Goal: Task Accomplishment & Management: Complete application form

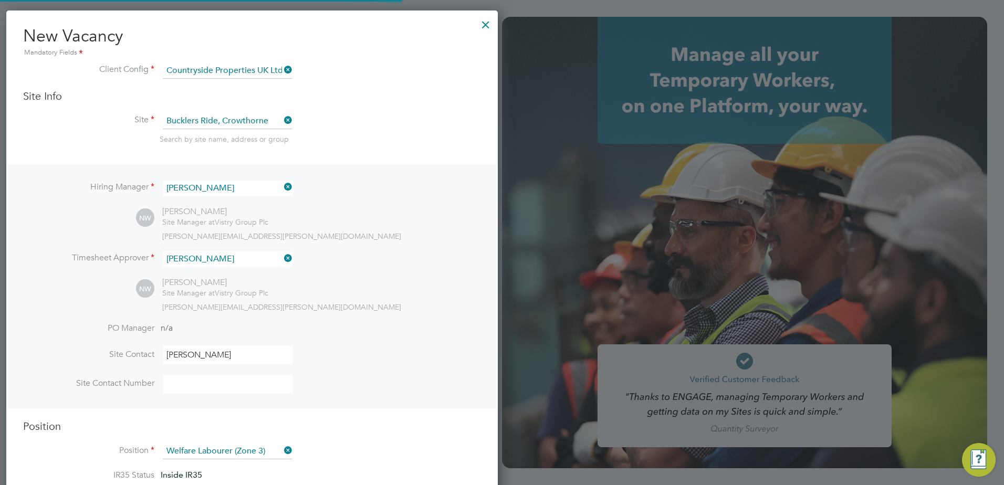
scroll to position [1585, 492]
type input "[PERSON_NAME][EMAIL_ADDRESS][PERSON_NAME][DOMAIN_NAME]"
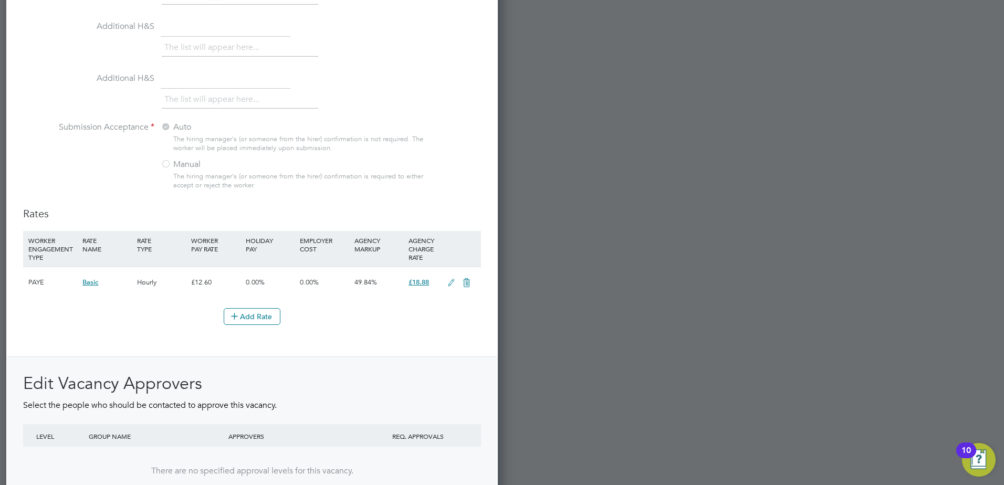
scroll to position [1110, 0]
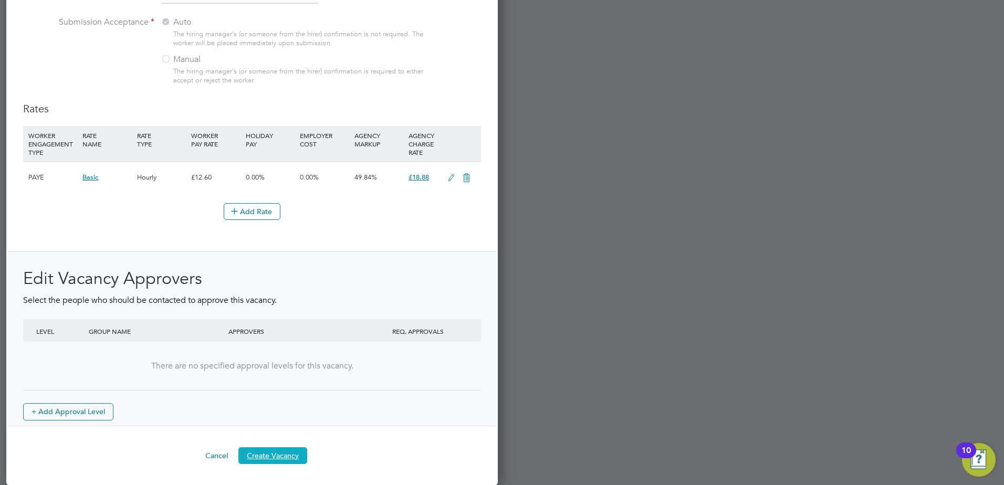
click at [278, 459] on button "Create Vacancy" at bounding box center [272, 455] width 69 height 17
click at [278, 454] on button "Create Vacancy" at bounding box center [272, 455] width 69 height 17
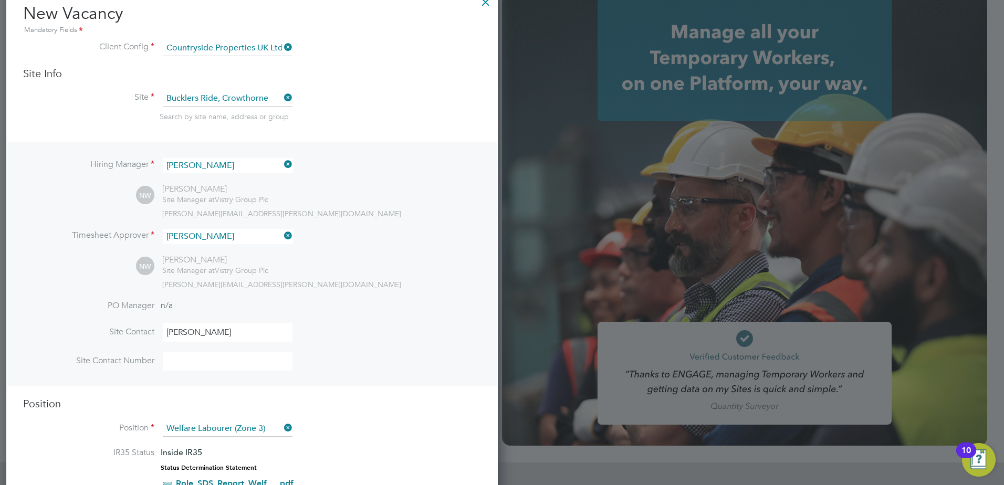
scroll to position [0, 0]
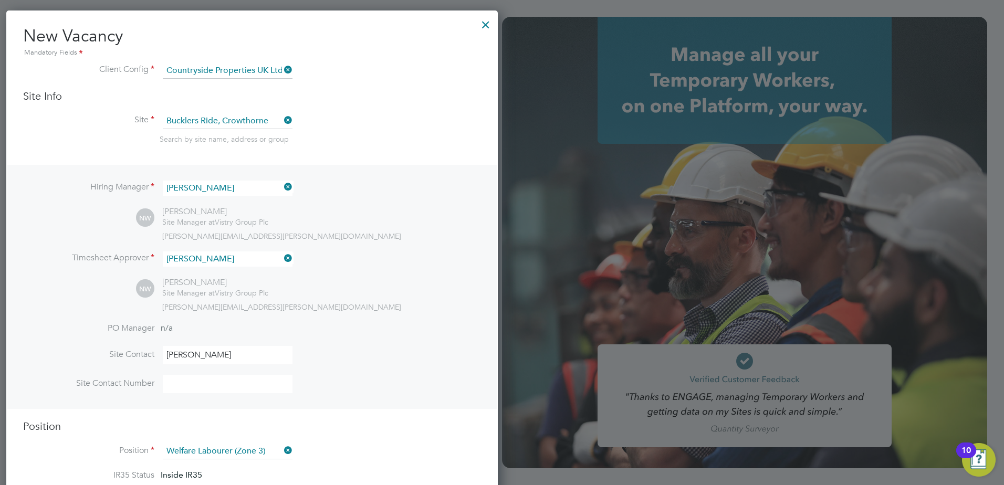
drag, startPoint x: 711, startPoint y: 374, endPoint x: 683, endPoint y: 369, distance: 28.7
click at [710, 374] on div at bounding box center [502, 242] width 1004 height 485
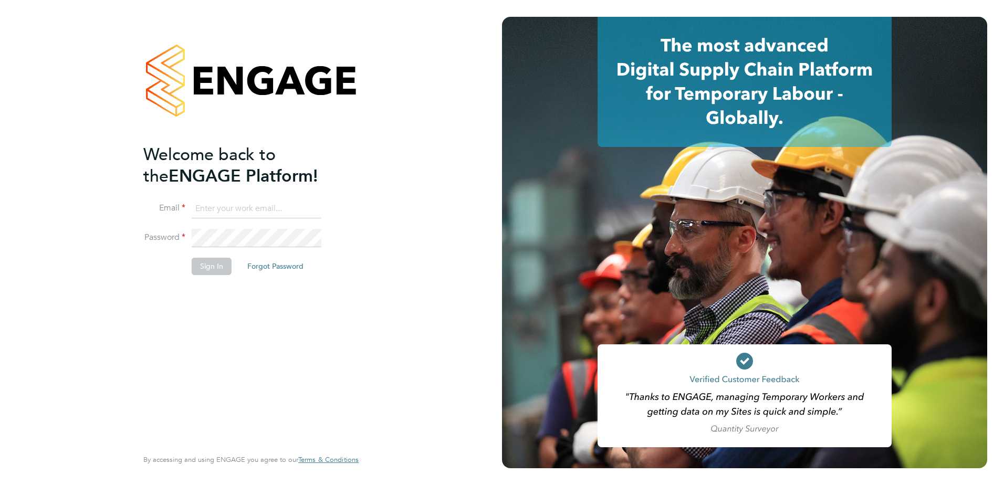
type input "joseph.fletcher@countrysidepartnerships.com"
click at [202, 269] on button "Sign In" at bounding box center [212, 266] width 40 height 17
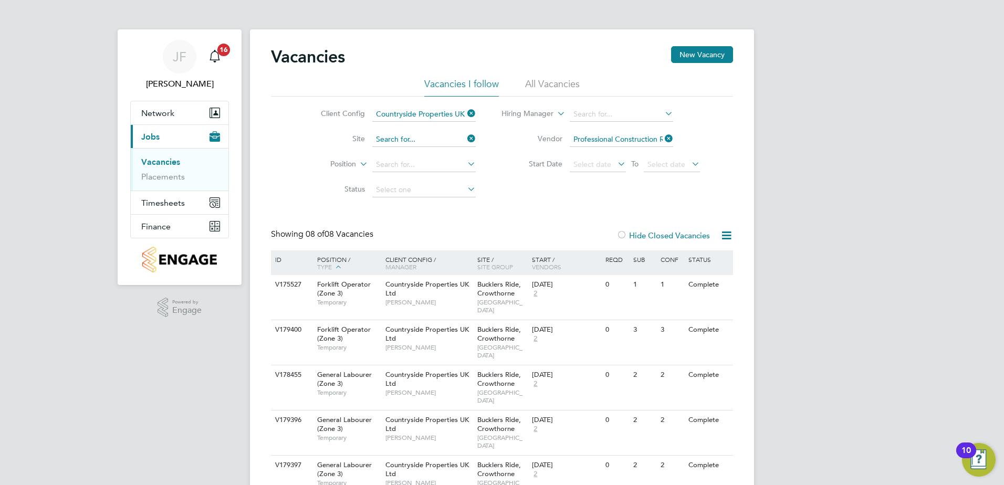
drag, startPoint x: 436, startPoint y: 139, endPoint x: 443, endPoint y: 136, distance: 7.0
click at [436, 139] on input at bounding box center [423, 139] width 103 height 15
click at [435, 154] on li "Hogwood Park" at bounding box center [423, 154] width 104 height 14
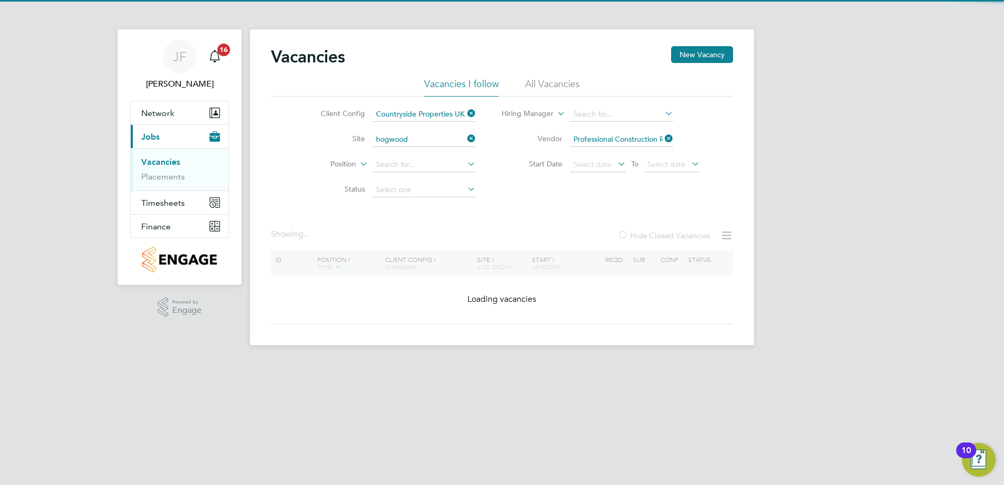
type input "Hogwood Park"
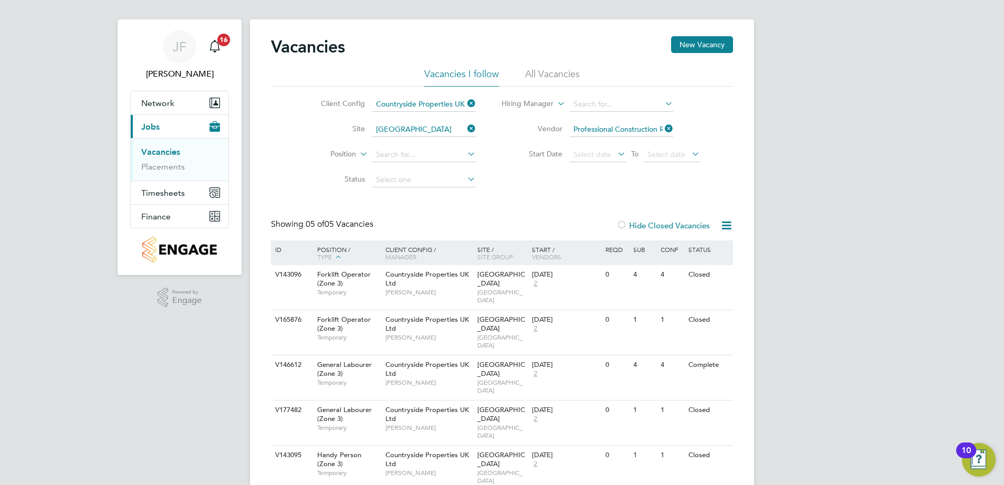
scroll to position [13, 0]
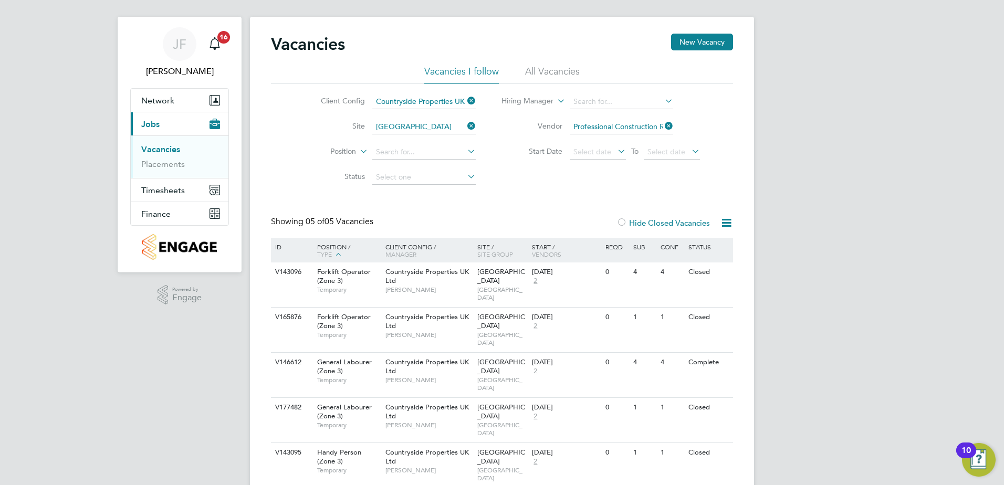
click at [556, 76] on li "All Vacancies" at bounding box center [552, 74] width 55 height 19
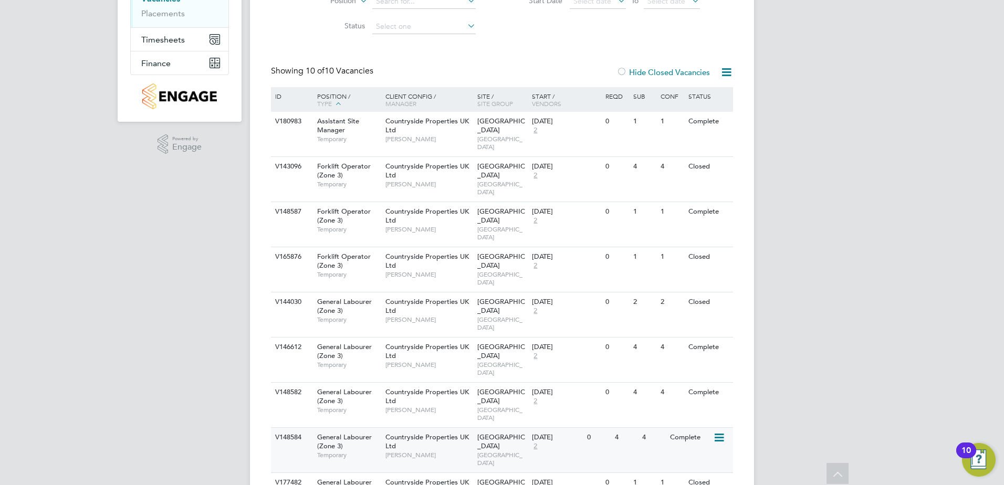
scroll to position [145, 0]
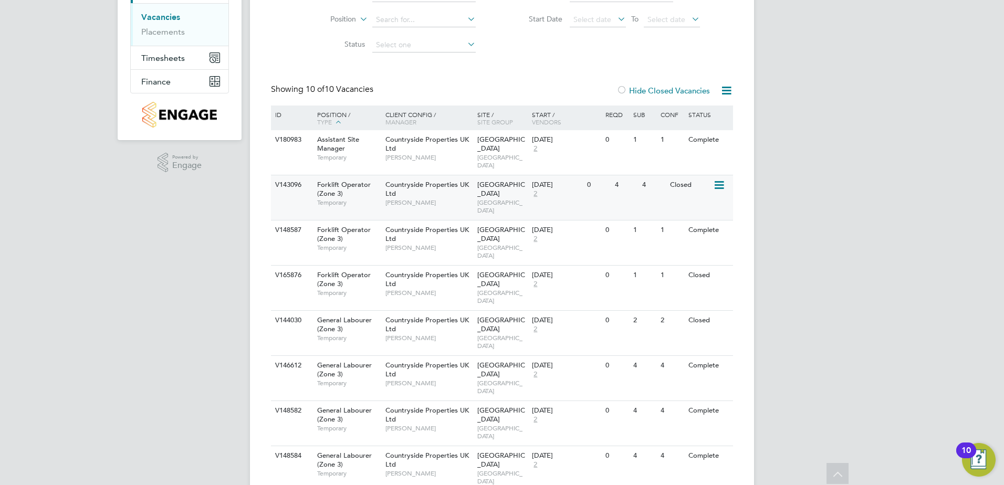
click at [559, 185] on div "26 Sep 2024 2" at bounding box center [556, 189] width 55 height 28
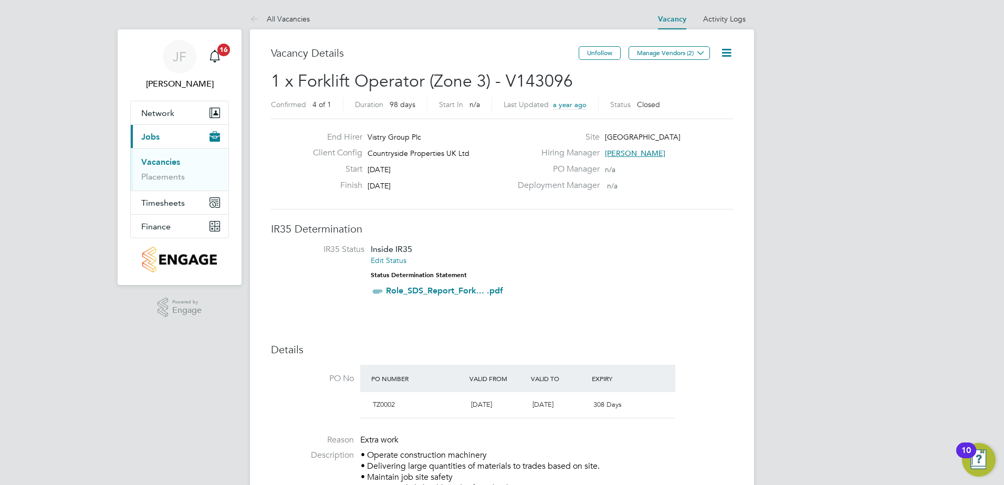
click at [165, 160] on link "Vacancies" at bounding box center [160, 162] width 39 height 10
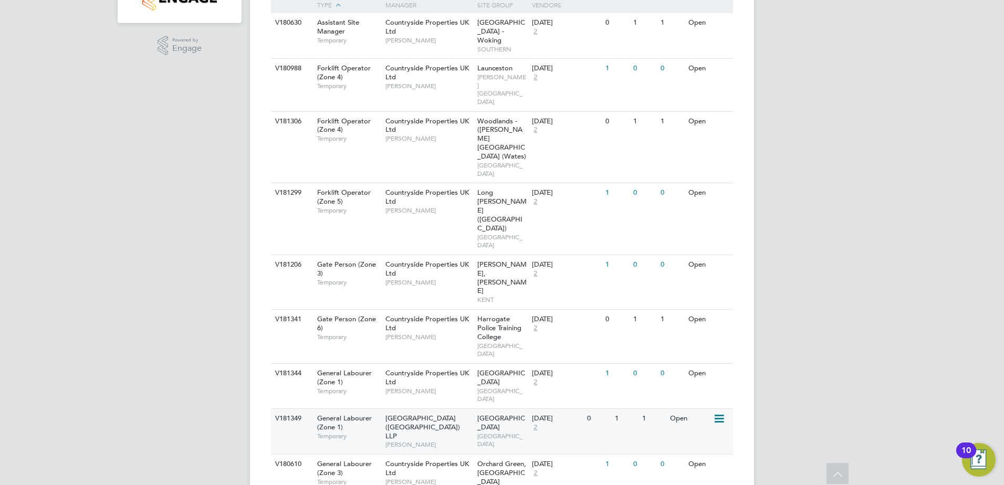
scroll to position [263, 0]
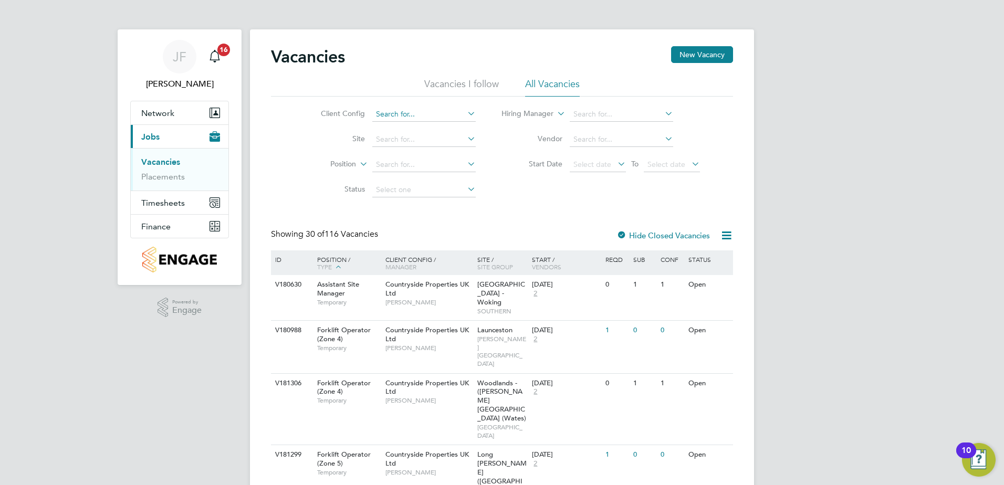
click at [395, 114] on input at bounding box center [423, 114] width 103 height 15
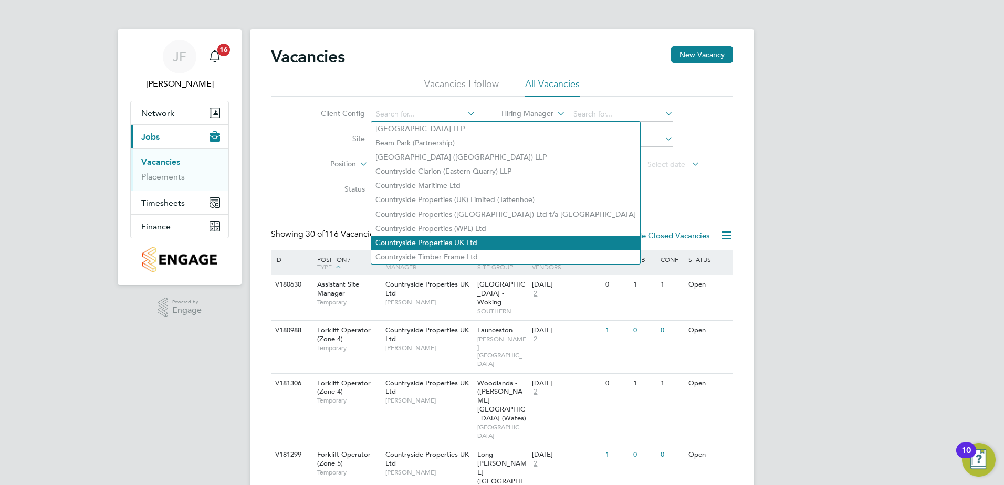
click at [500, 241] on li "Countryside Properties UK Ltd" at bounding box center [505, 243] width 269 height 14
type input "Countryside Properties UK Ltd"
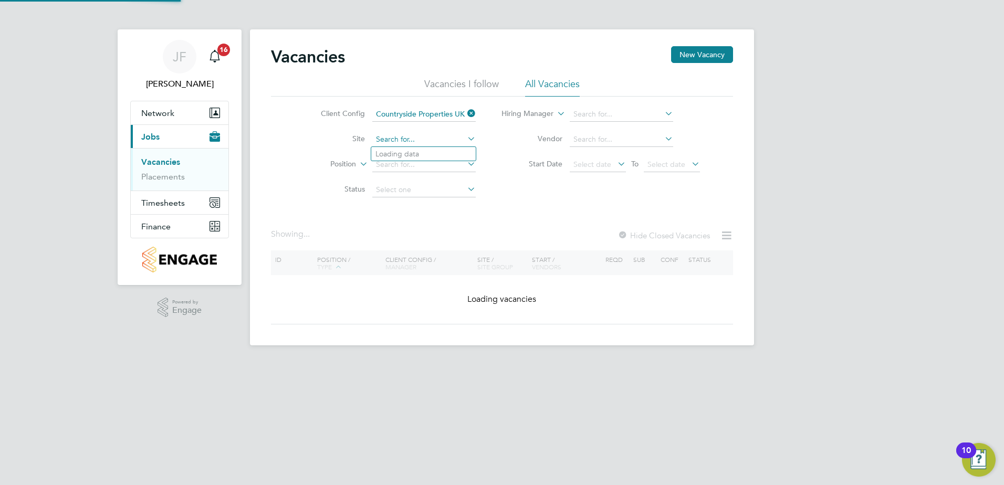
click at [417, 137] on input at bounding box center [423, 139] width 103 height 15
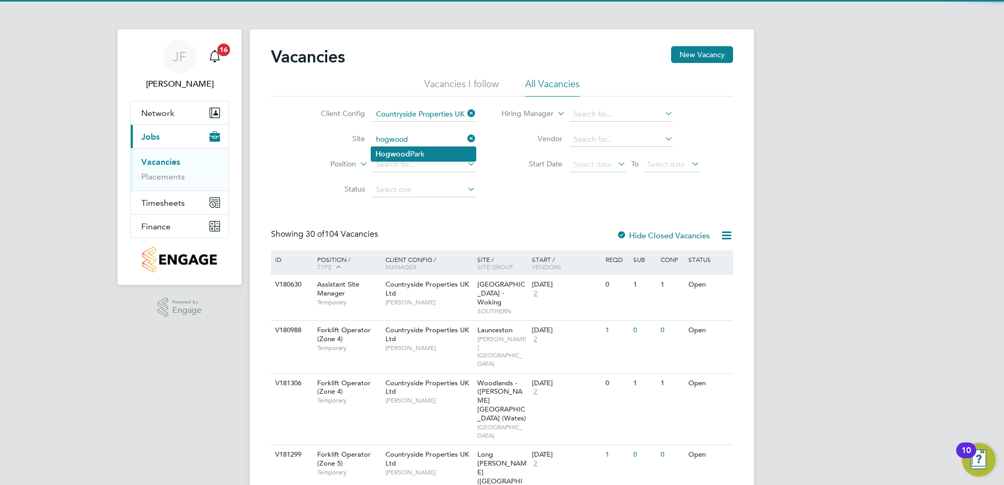
click at [397, 151] on b "Hogwood" at bounding box center [392, 154] width 35 height 9
type input "Hogwood Park"
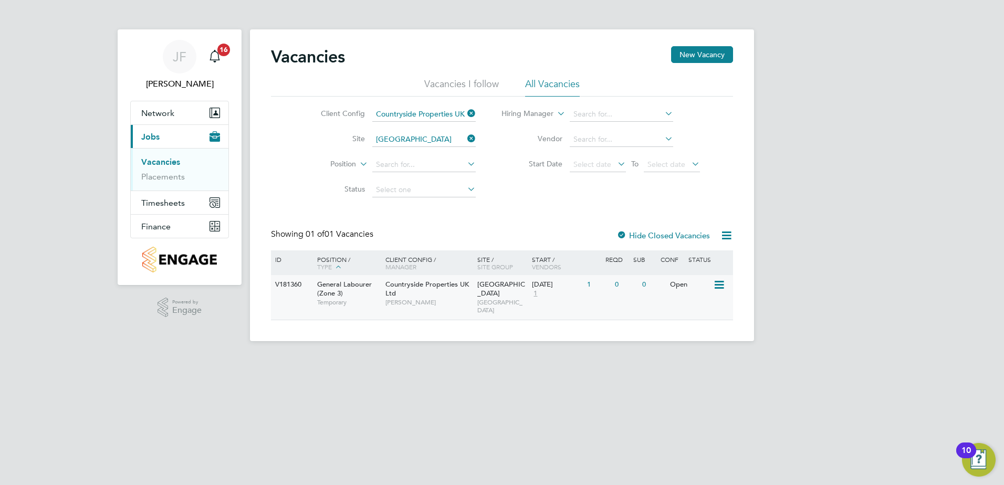
click at [415, 288] on span "Countryside Properties UK Ltd" at bounding box center [426, 289] width 83 height 18
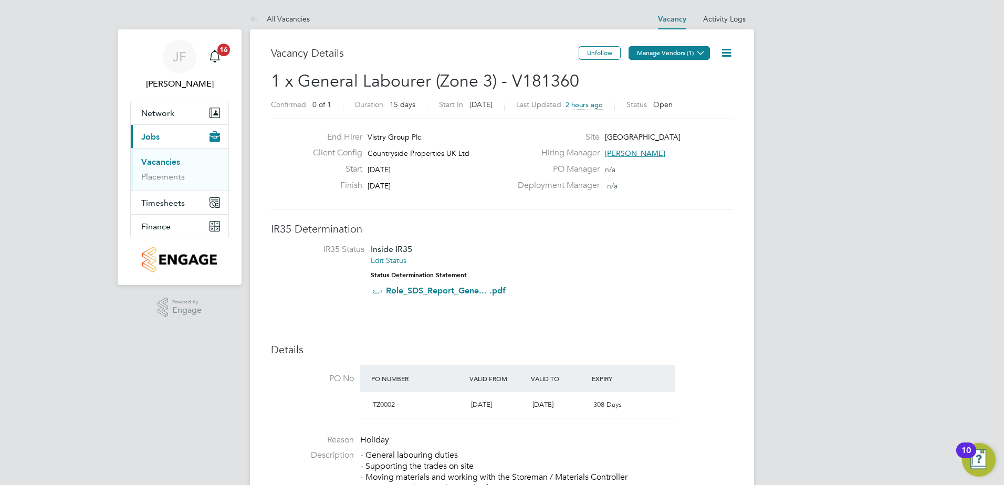
click at [661, 56] on button "Manage Vendors (1)" at bounding box center [668, 53] width 81 height 14
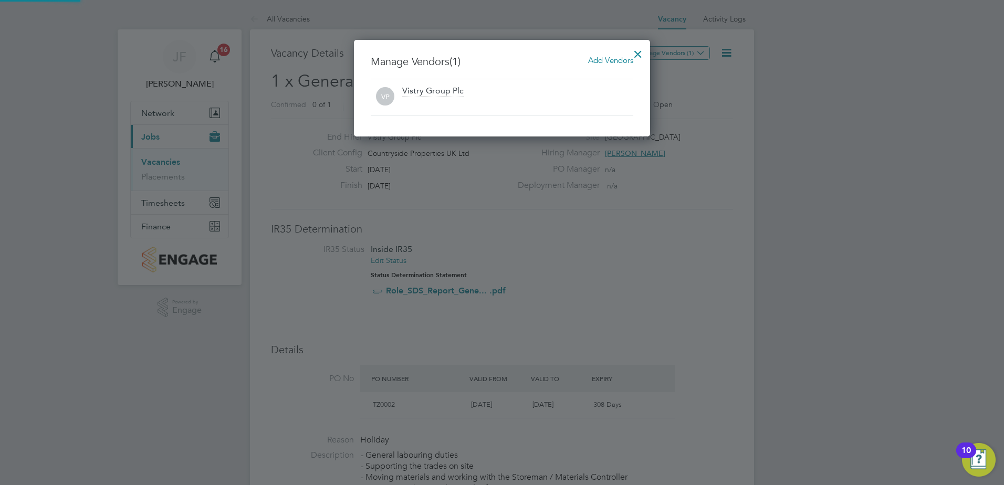
scroll to position [97, 297]
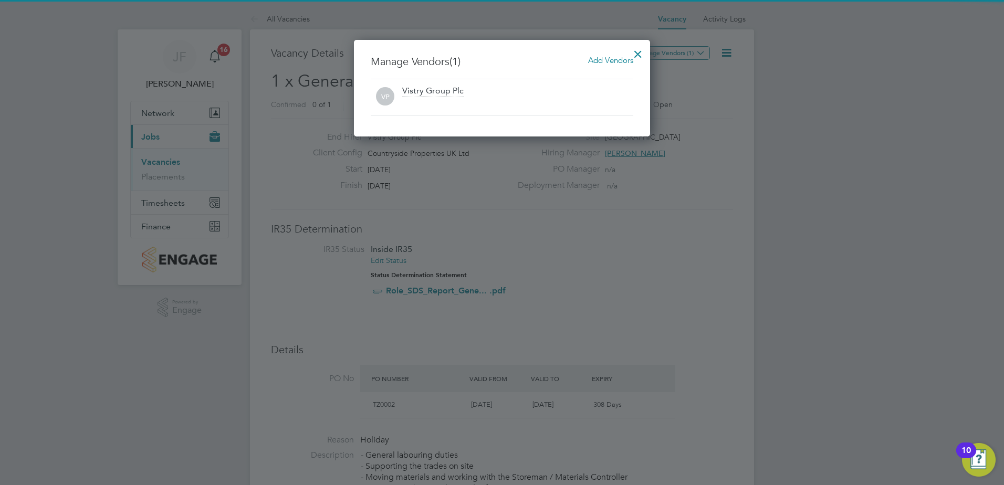
click at [500, 90] on div "Vistry Group Plc" at bounding box center [517, 97] width 231 height 23
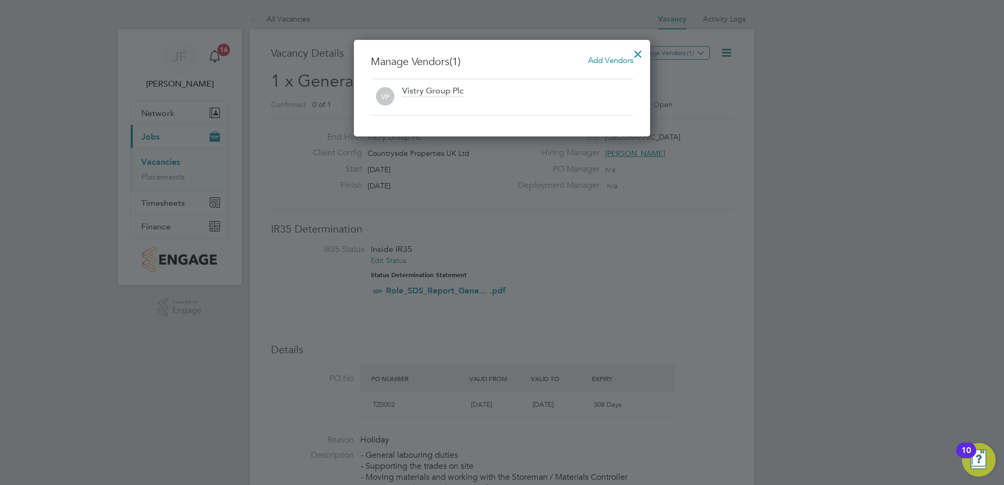
click at [598, 61] on span "Add Vendors" at bounding box center [610, 60] width 45 height 10
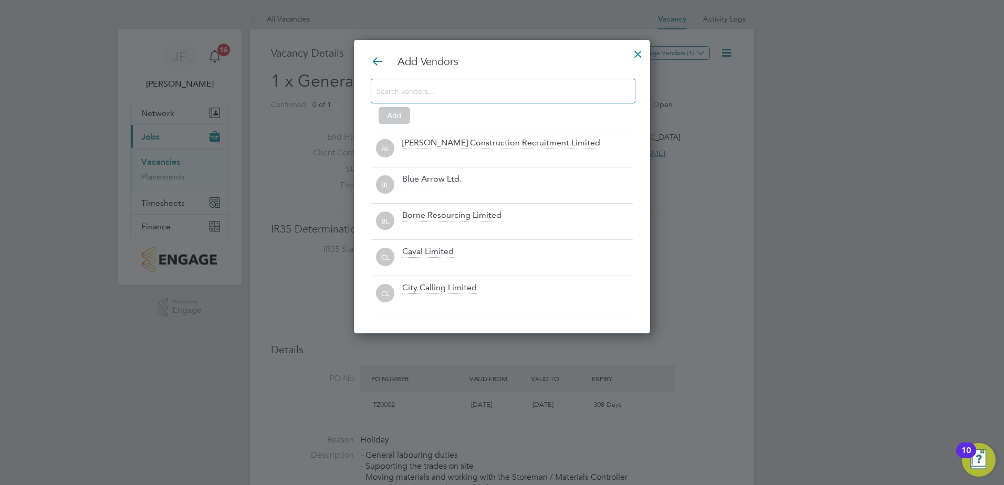
click at [478, 91] on input at bounding box center [494, 91] width 236 height 14
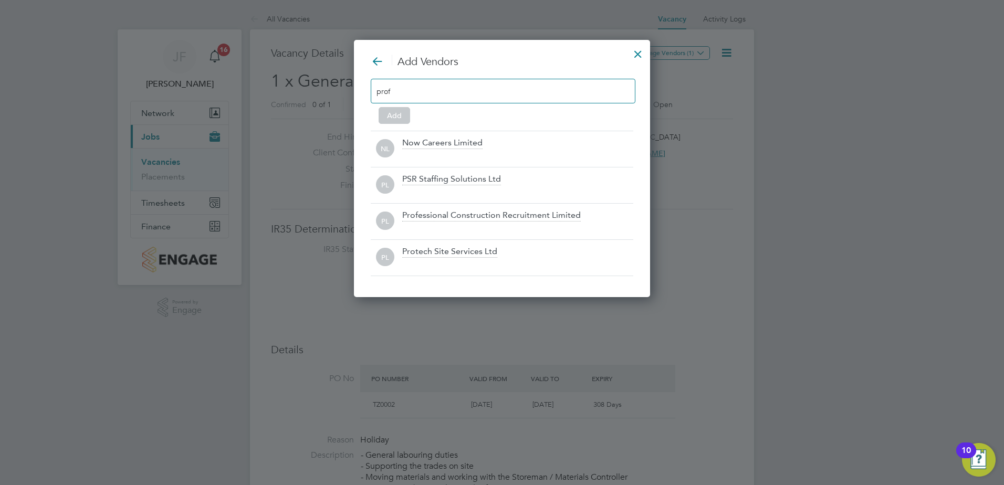
scroll to position [150, 297]
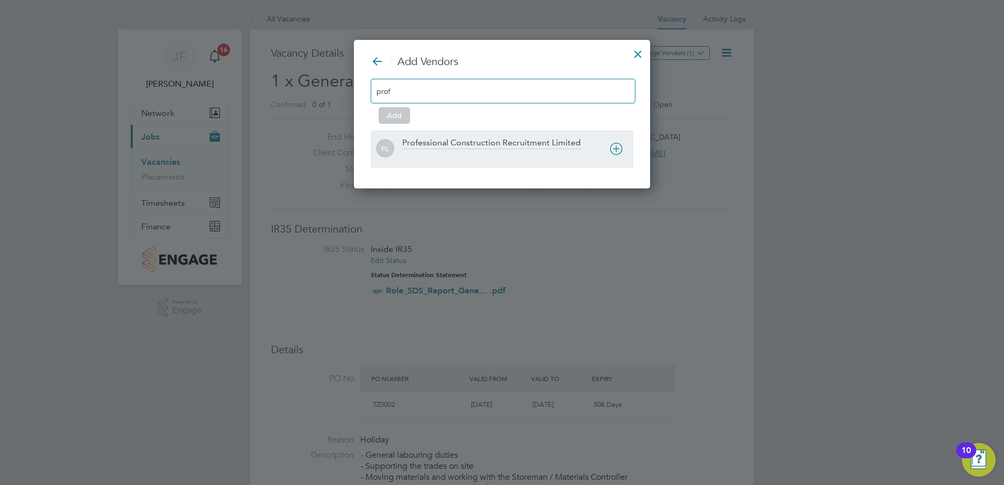
type input "prof"
click at [609, 149] on div "PL Professional Construction Recruitment Limited" at bounding box center [502, 149] width 263 height 36
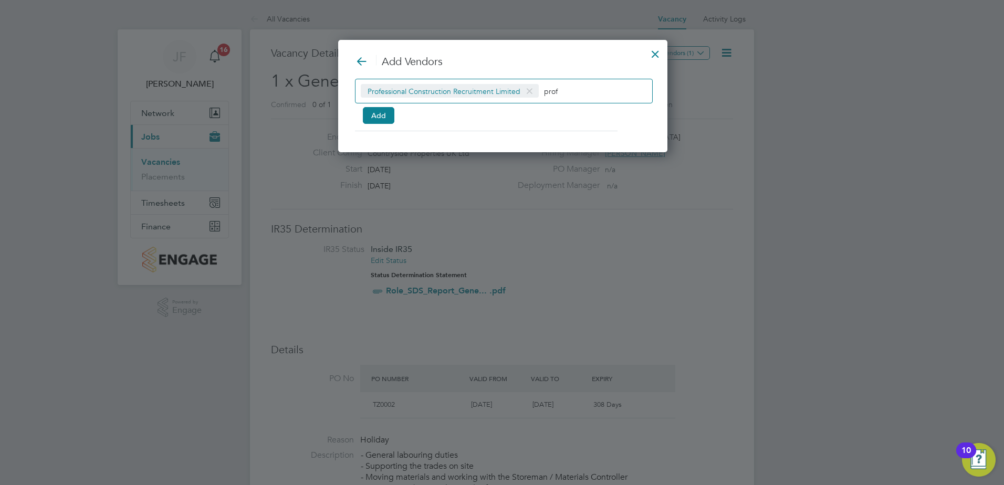
scroll to position [113, 328]
click at [569, 89] on input "prof" at bounding box center [577, 91] width 66 height 14
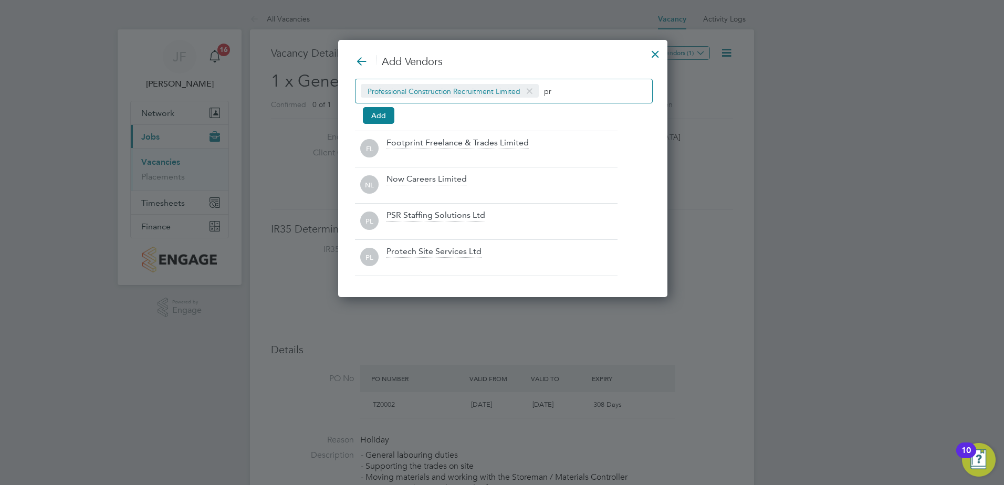
scroll to position [258, 328]
type input "p"
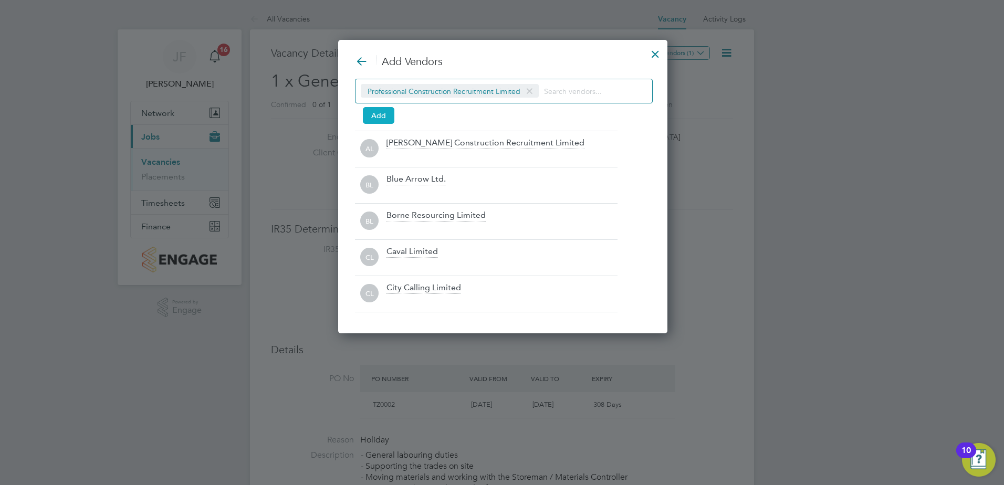
drag, startPoint x: 383, startPoint y: 115, endPoint x: 389, endPoint y: 119, distance: 6.8
click at [383, 116] on button "Add" at bounding box center [379, 115] width 32 height 17
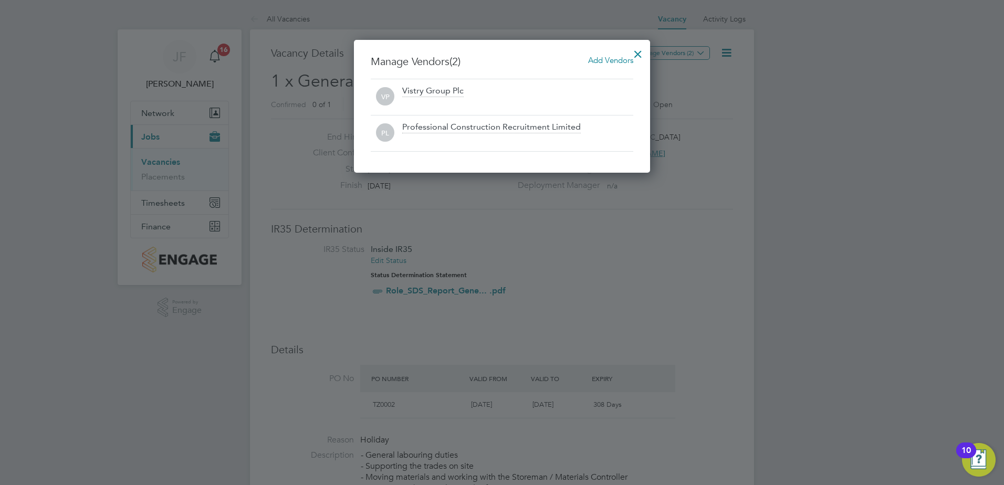
click at [640, 47] on div at bounding box center [637, 51] width 19 height 19
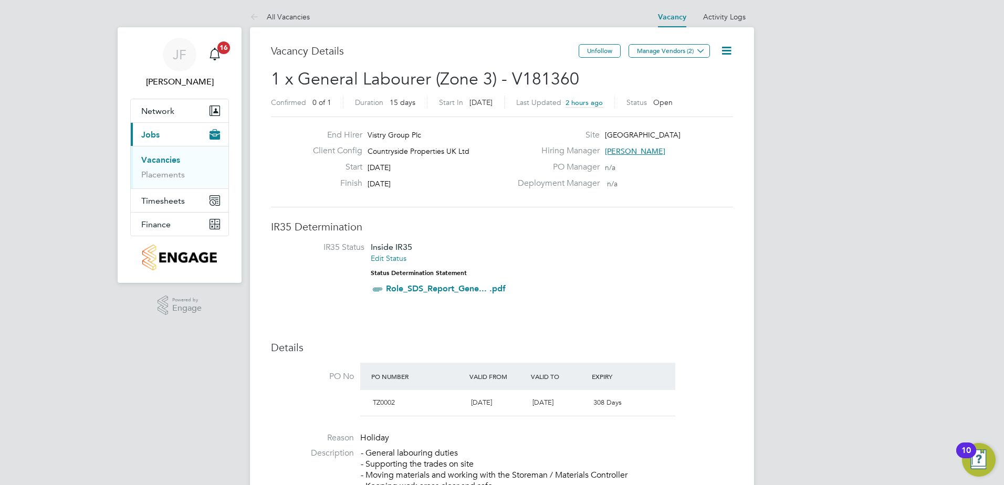
scroll to position [0, 0]
click at [153, 163] on link "Vacancies" at bounding box center [160, 162] width 39 height 10
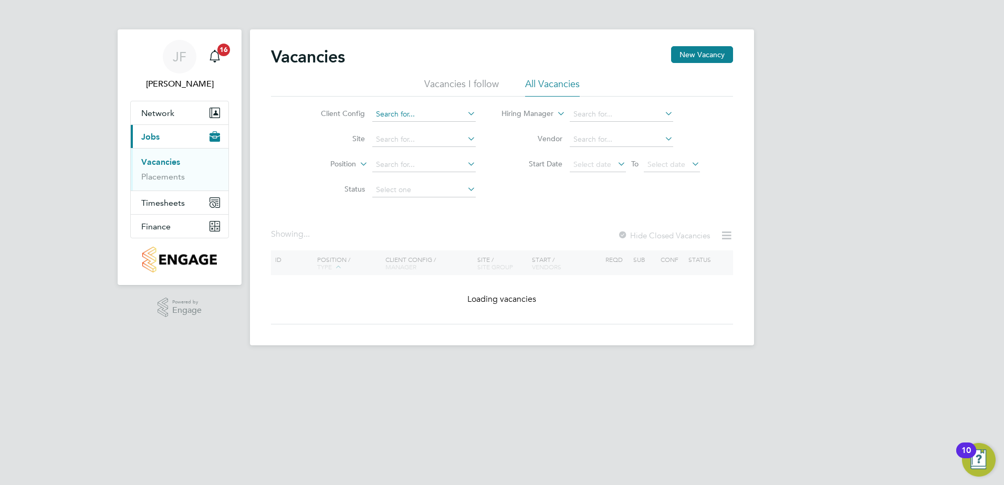
drag, startPoint x: 436, startPoint y: 122, endPoint x: 434, endPoint y: 109, distance: 13.3
click at [436, 115] on li "Client Config" at bounding box center [389, 114] width 197 height 25
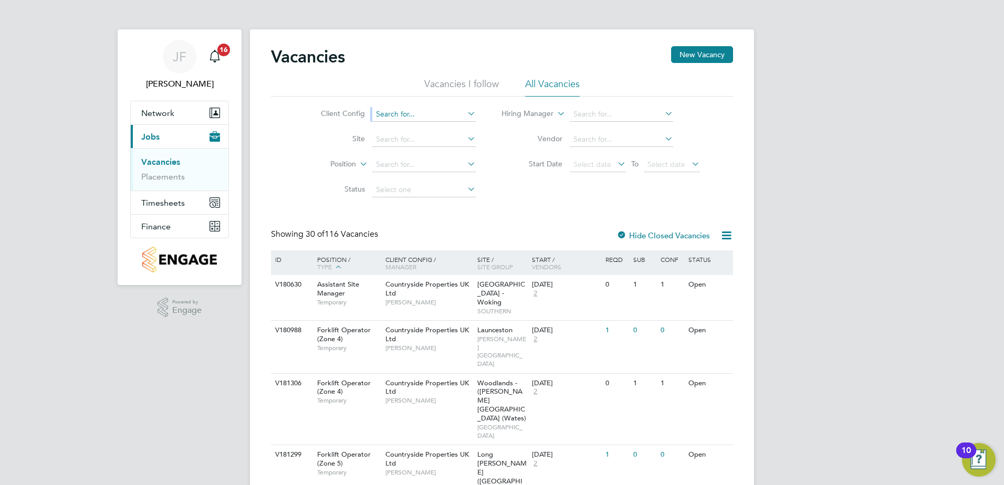
click at [427, 118] on input at bounding box center [423, 114] width 103 height 15
click at [465, 240] on li "Countryside Properties UK Ltd" at bounding box center [505, 243] width 269 height 14
type input "Countryside Properties UK Ltd"
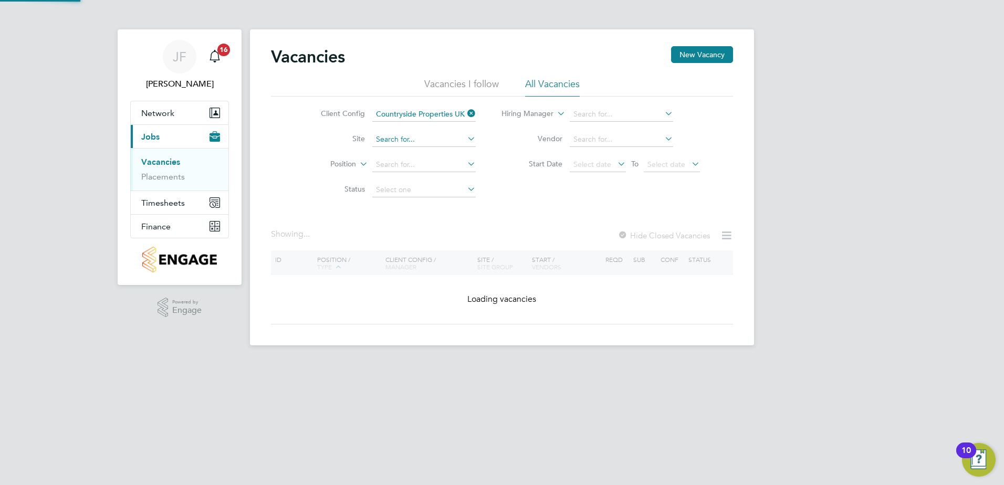
click at [402, 144] on input at bounding box center [423, 139] width 103 height 15
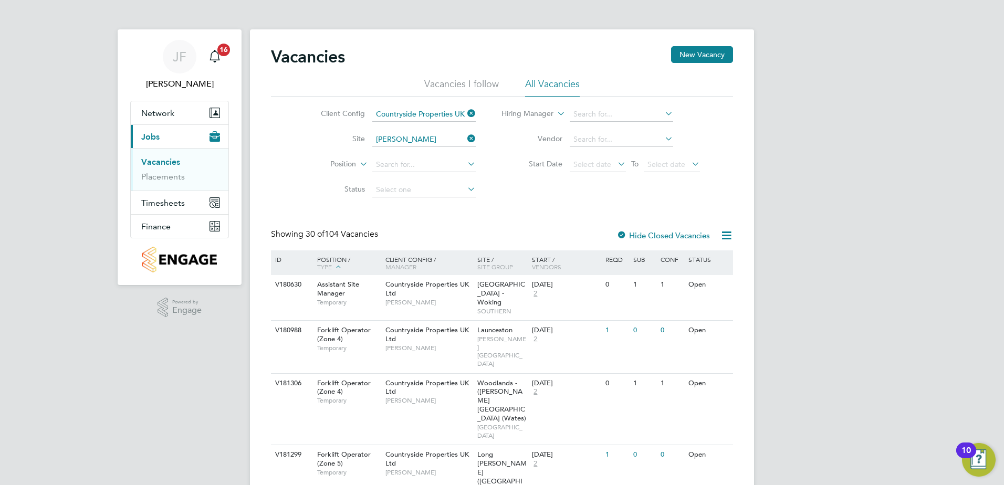
click at [410, 151] on li "Buckler s Ride, Crowthorne" at bounding box center [438, 153] width 134 height 14
type input "Bucklers Ride, Crowthorne"
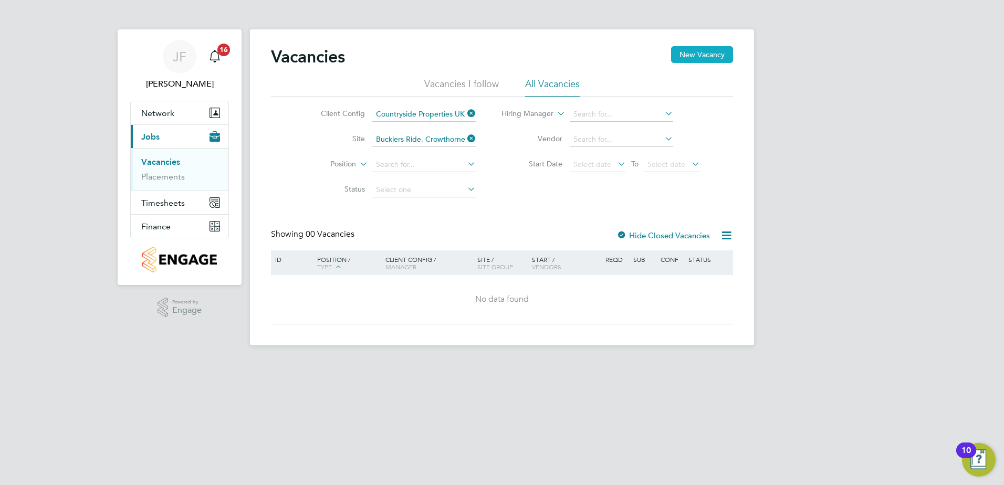
drag, startPoint x: 705, startPoint y: 56, endPoint x: 738, endPoint y: 66, distance: 34.5
click at [705, 56] on button "New Vacancy" at bounding box center [702, 54] width 62 height 17
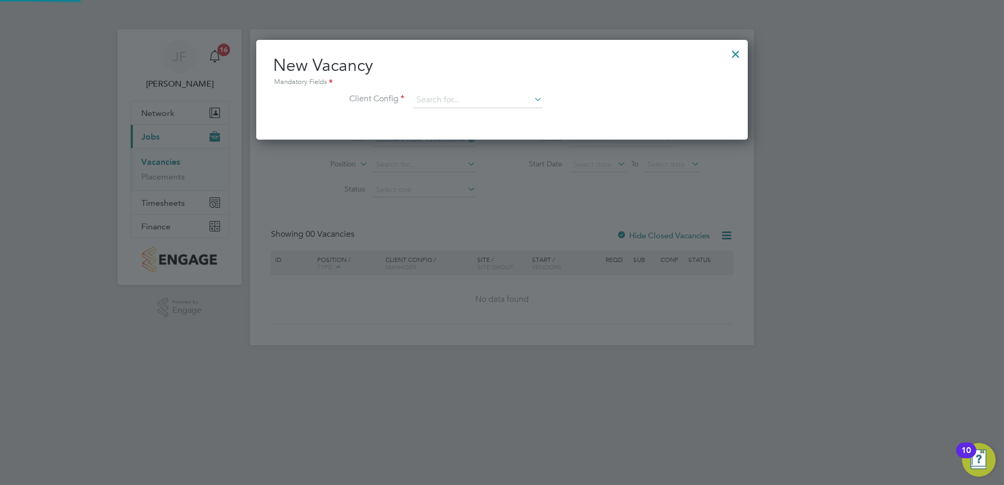
scroll to position [100, 492]
click at [743, 53] on div at bounding box center [735, 51] width 19 height 19
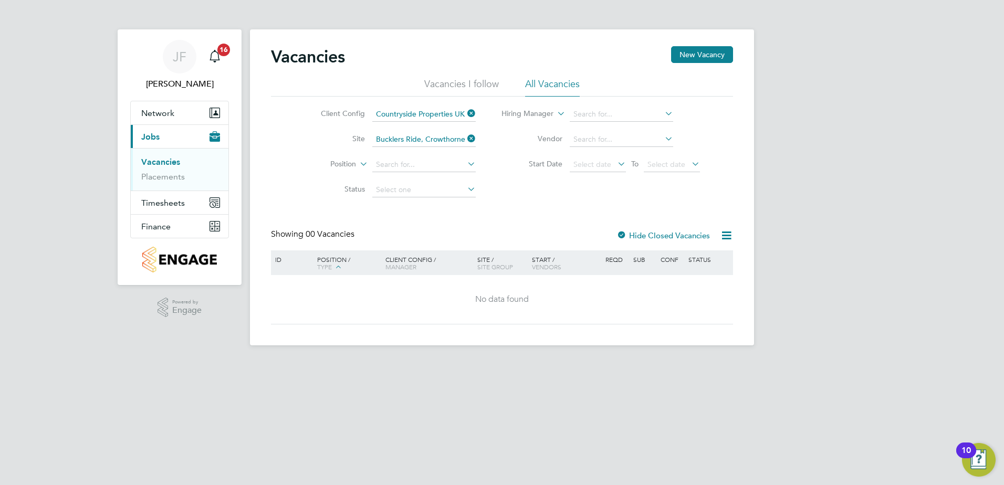
click at [658, 234] on label "Hide Closed Vacancies" at bounding box center [662, 235] width 93 height 10
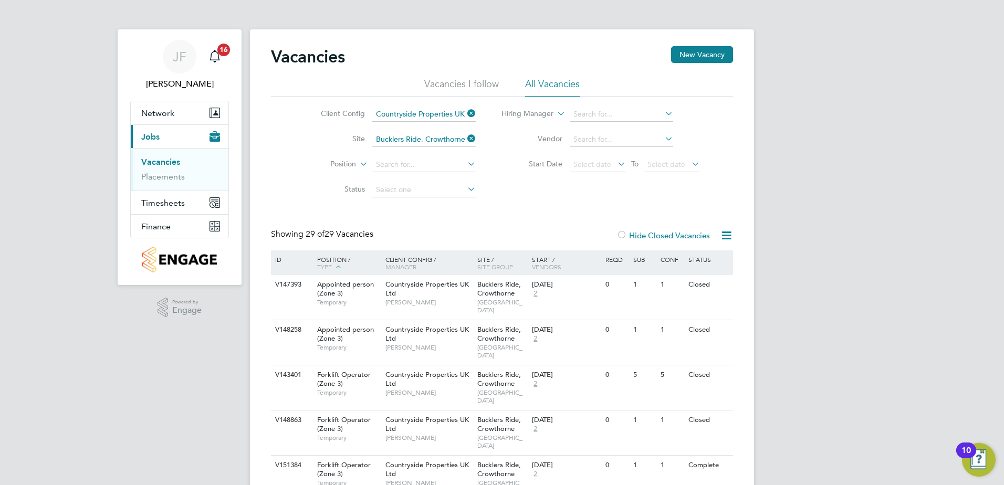
drag, startPoint x: 712, startPoint y: 61, endPoint x: 708, endPoint y: 75, distance: 13.6
click at [710, 61] on button "New Vacancy" at bounding box center [702, 54] width 62 height 17
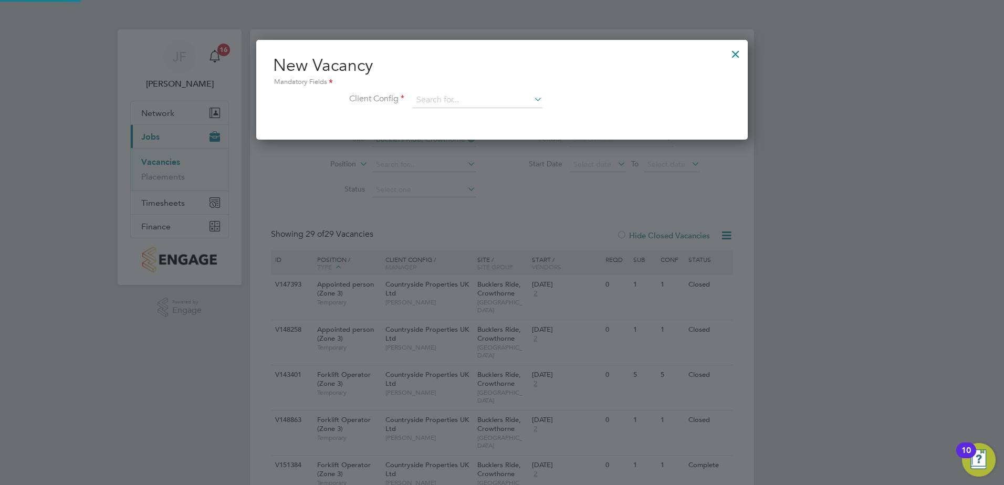
scroll to position [100, 492]
click at [510, 99] on input at bounding box center [478, 100] width 130 height 16
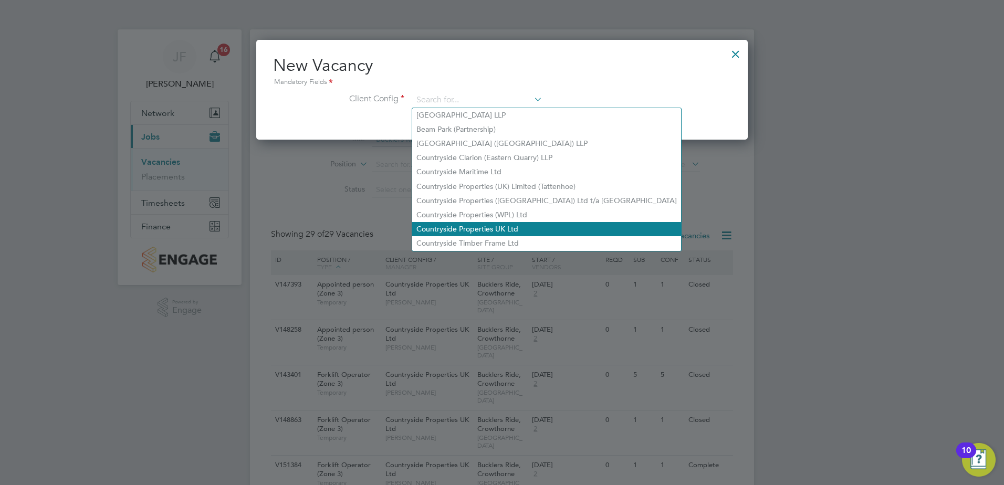
drag, startPoint x: 511, startPoint y: 227, endPoint x: 603, endPoint y: 225, distance: 91.9
click at [511, 227] on li "Countryside Properties UK Ltd" at bounding box center [546, 229] width 269 height 14
type input "Countryside Properties UK Ltd"
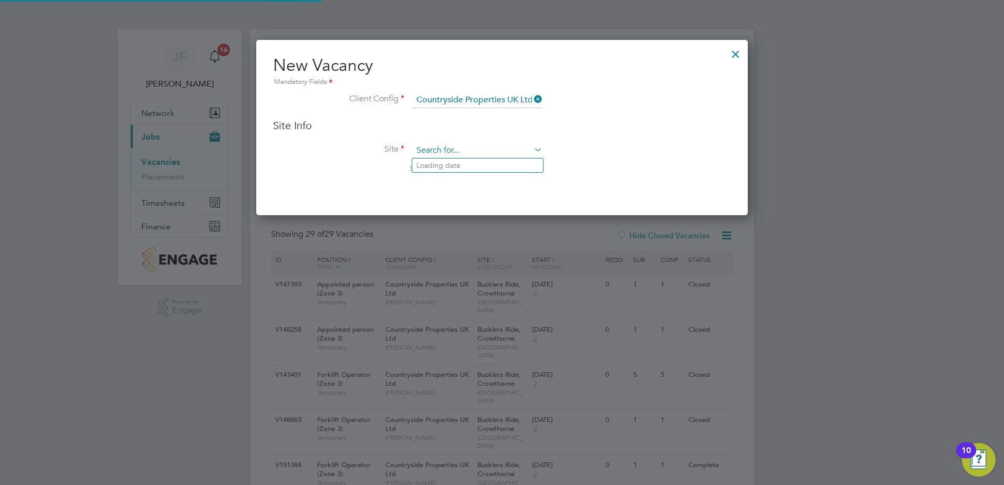
click at [508, 148] on input at bounding box center [478, 151] width 130 height 16
click at [428, 165] on b "Hogwood" at bounding box center [433, 165] width 35 height 9
type input "Hogwood Park"
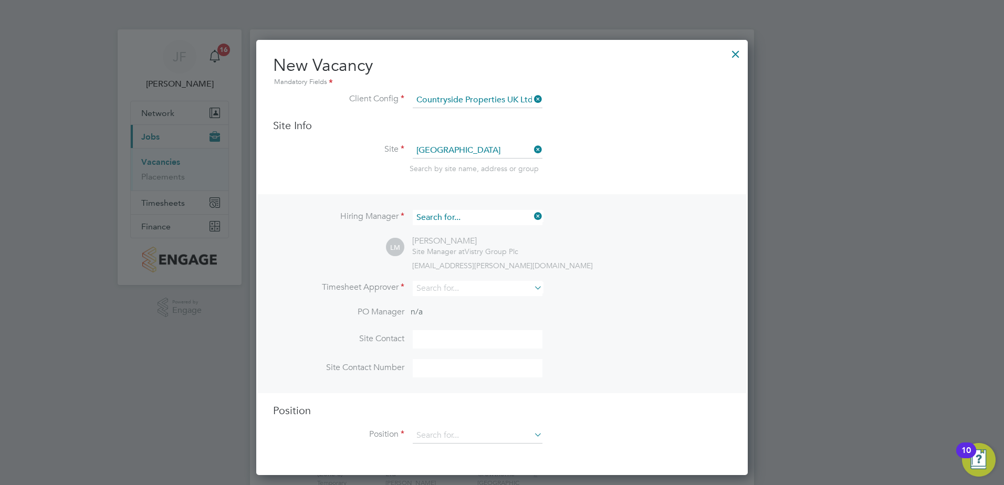
scroll to position [391, 492]
click at [442, 217] on input at bounding box center [478, 217] width 130 height 15
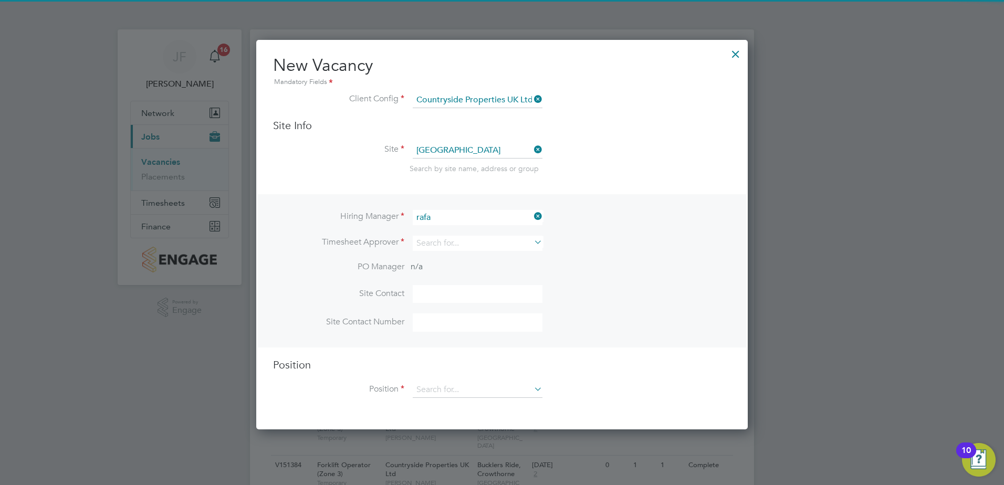
click at [452, 228] on li "Rafa l Koczuba" at bounding box center [477, 232] width 131 height 14
type input "Rafal Koczuba"
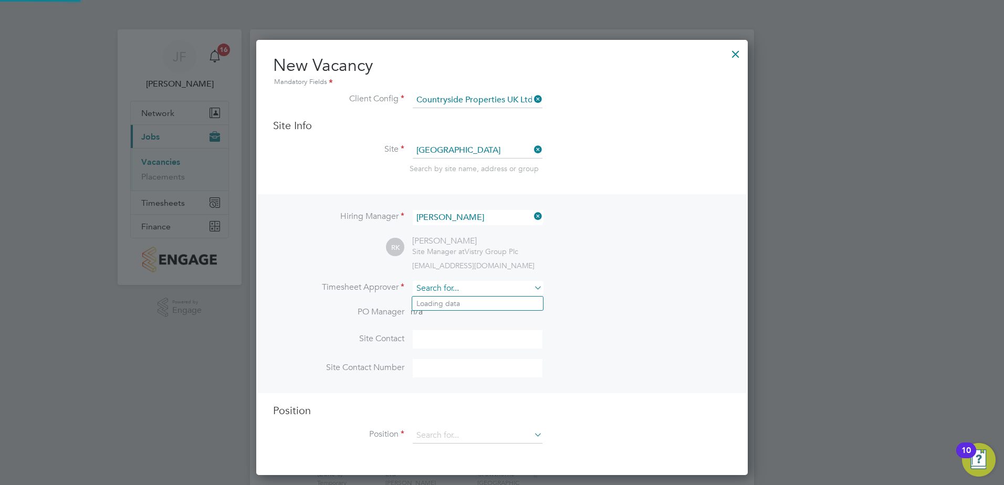
click at [446, 290] on input at bounding box center [478, 288] width 130 height 15
click at [449, 300] on li "Raf al Koczuba" at bounding box center [477, 304] width 131 height 14
type input "Rafal Koczuba"
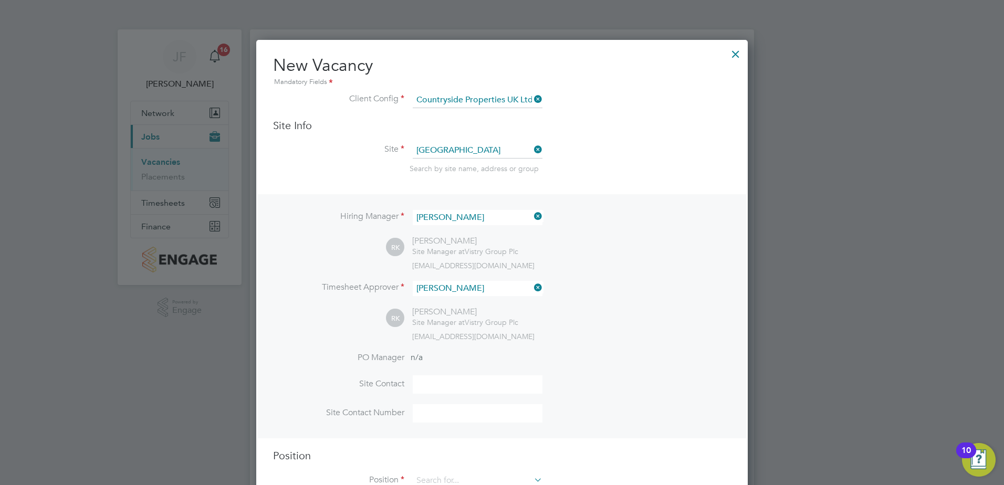
click at [449, 387] on input at bounding box center [478, 384] width 130 height 18
type input "Rafal Koczuba"
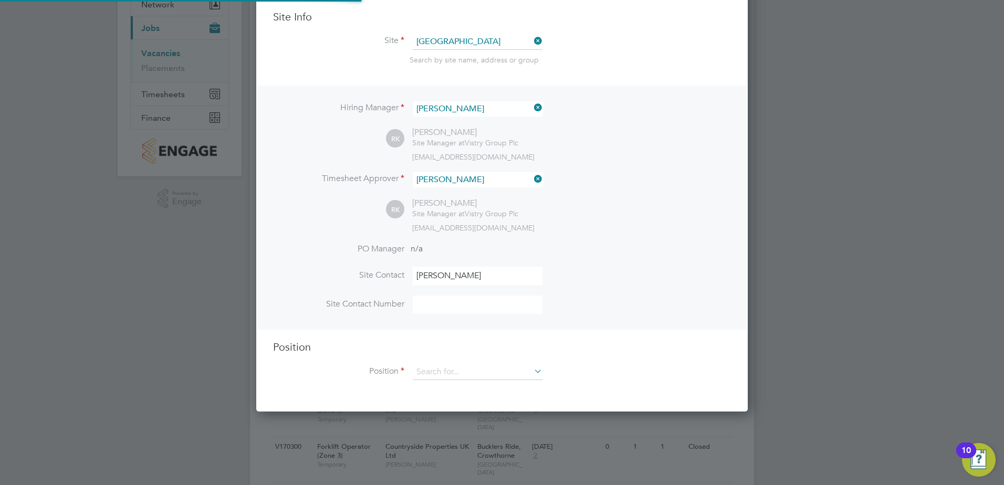
scroll to position [315, 0]
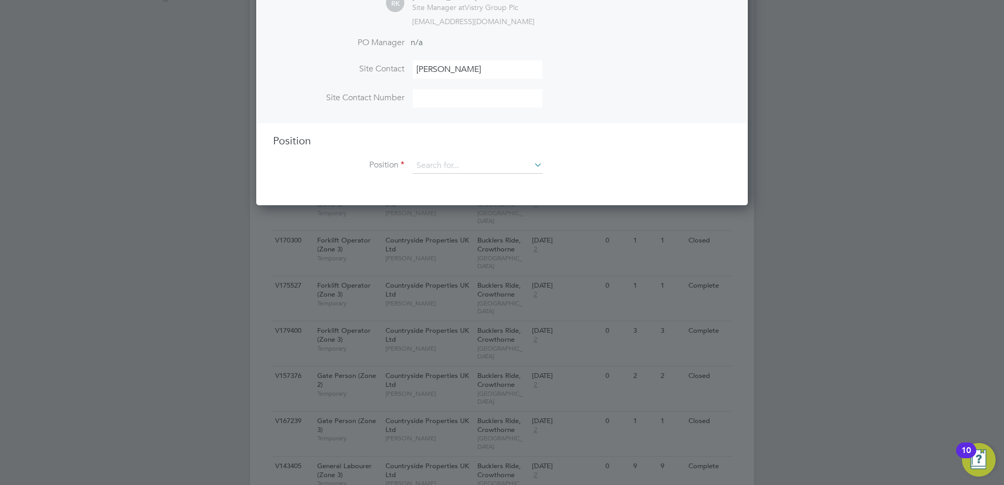
click at [437, 175] on li "Position" at bounding box center [502, 171] width 458 height 26
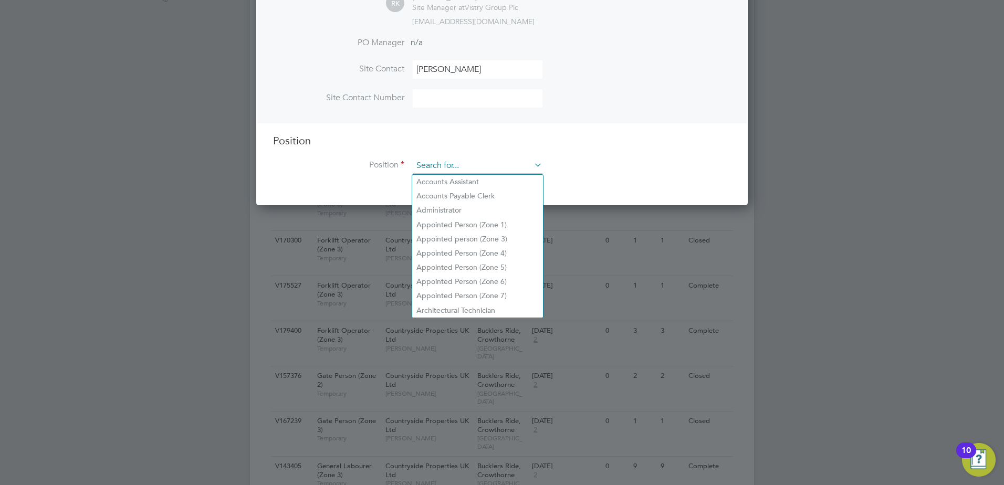
click at [446, 165] on input at bounding box center [478, 166] width 130 height 16
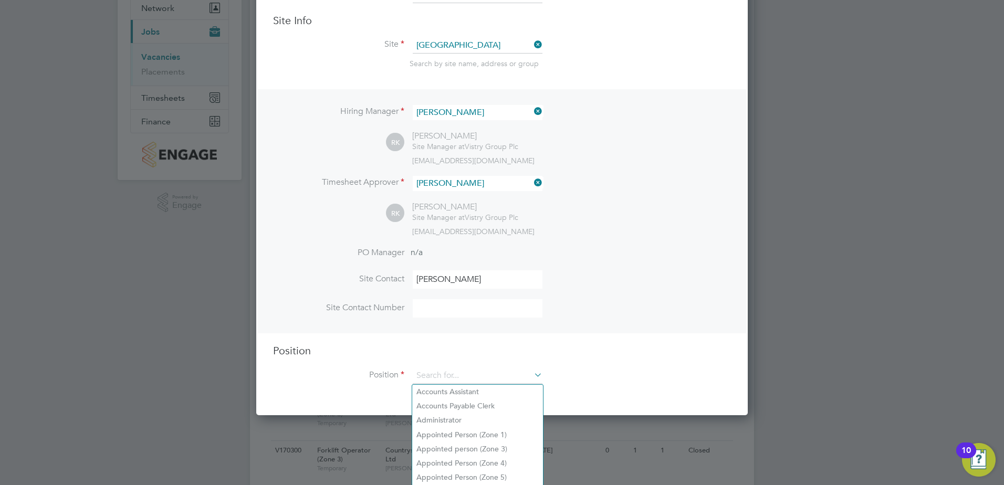
scroll to position [0, 0]
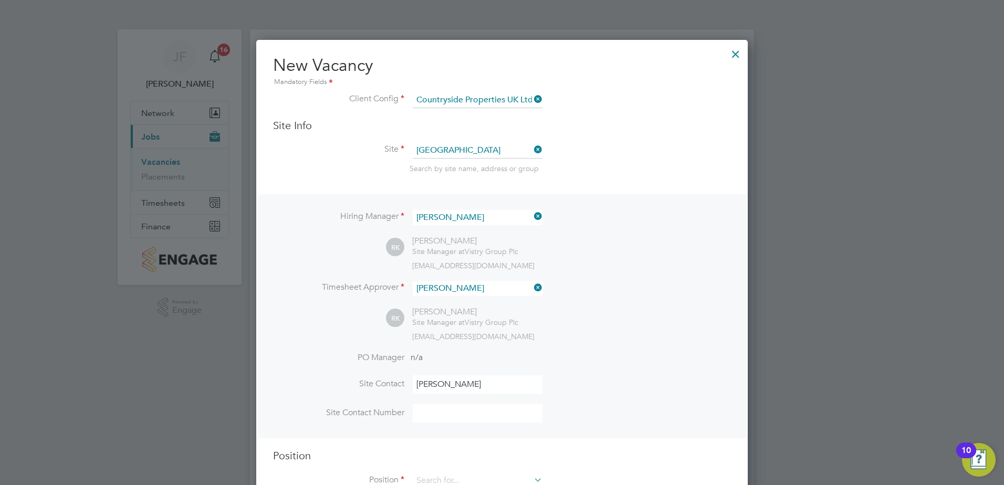
click at [532, 148] on icon at bounding box center [532, 149] width 0 height 15
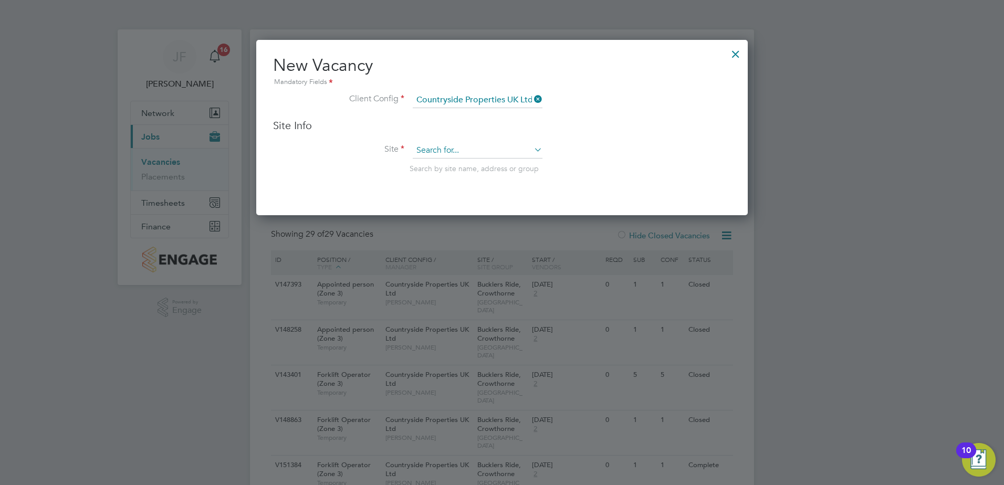
scroll to position [176, 492]
click at [453, 151] on input at bounding box center [478, 151] width 130 height 16
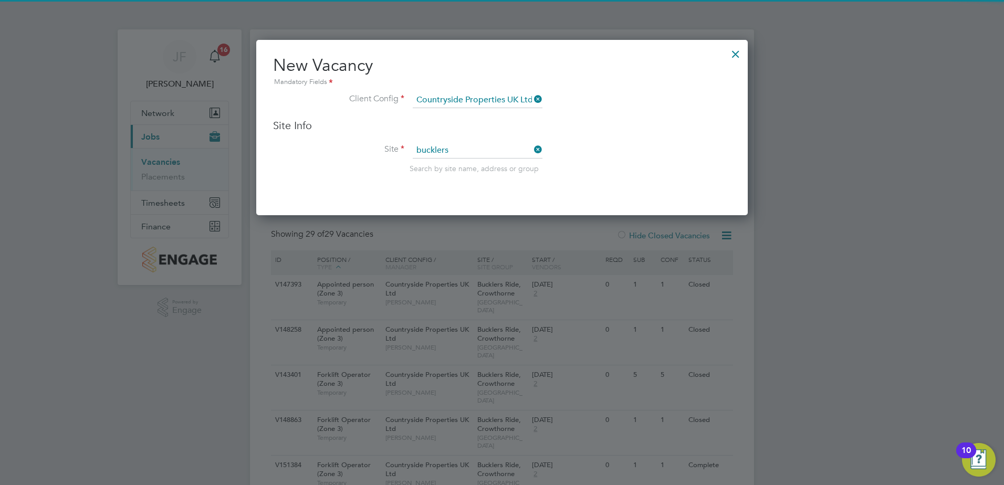
click at [480, 169] on li "Bucklers Ride, Crowthorne" at bounding box center [477, 166] width 131 height 14
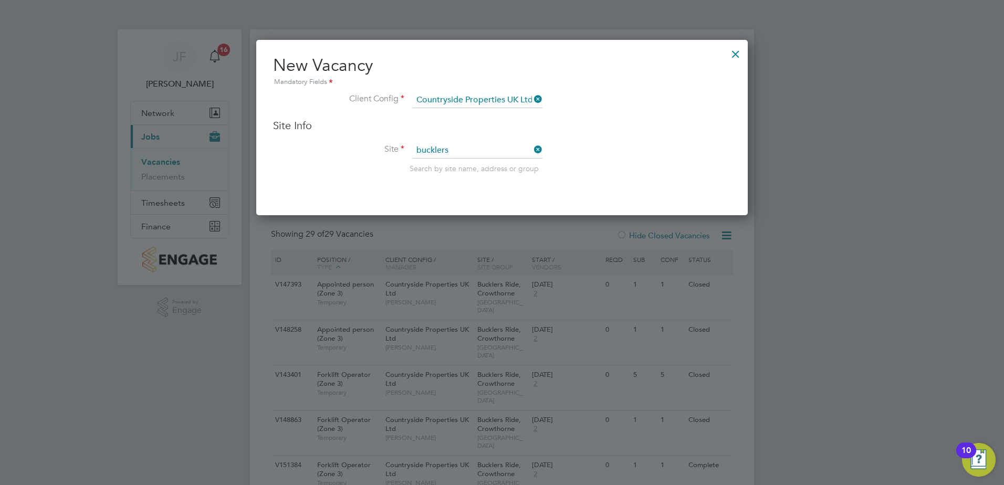
type input "Bucklers Ride, Crowthorne"
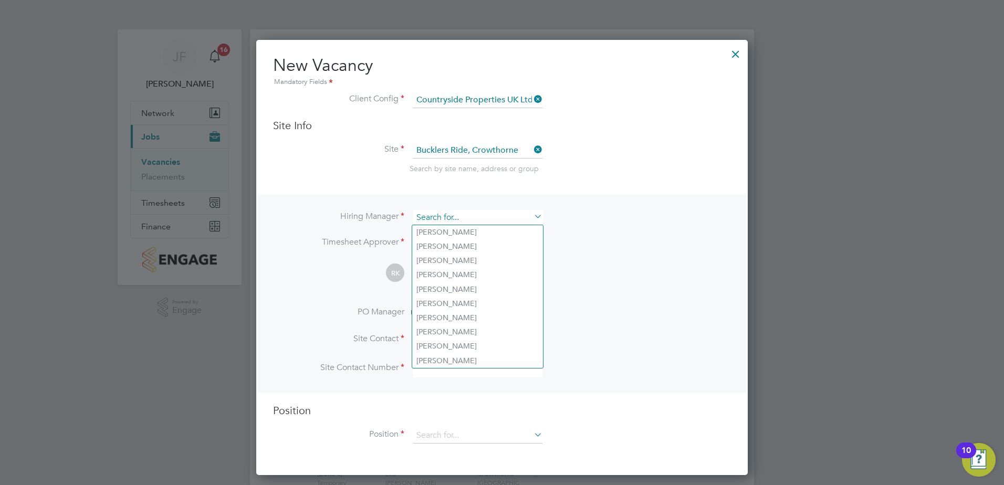
scroll to position [436, 492]
click at [499, 221] on input at bounding box center [478, 217] width 130 height 15
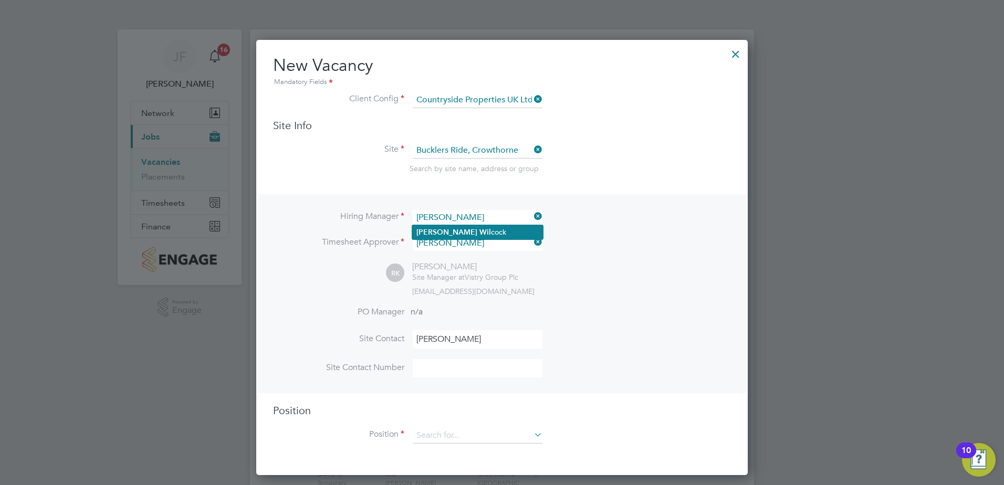
drag, startPoint x: 458, startPoint y: 231, endPoint x: 452, endPoint y: 236, distance: 8.2
click at [457, 230] on li "Nick Wil cock" at bounding box center [477, 232] width 131 height 14
type input "[PERSON_NAME]"
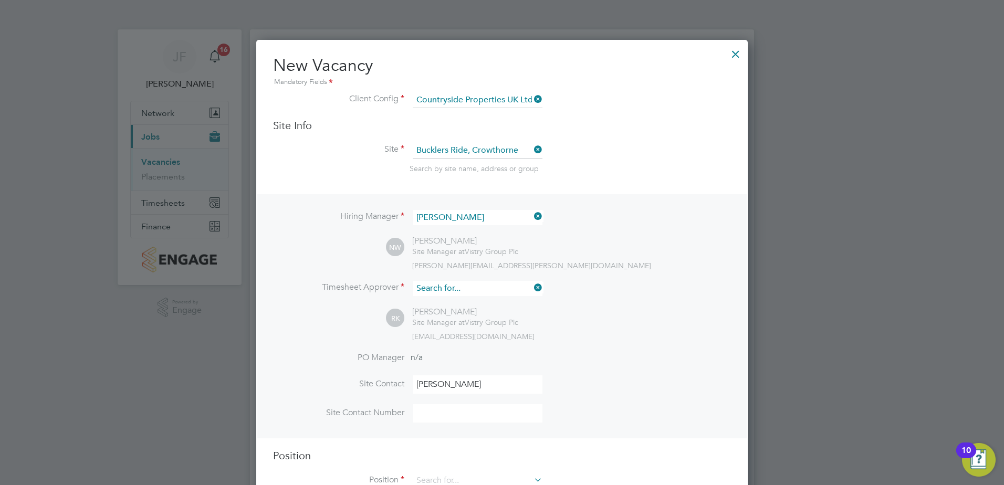
click at [489, 287] on input at bounding box center [478, 288] width 130 height 15
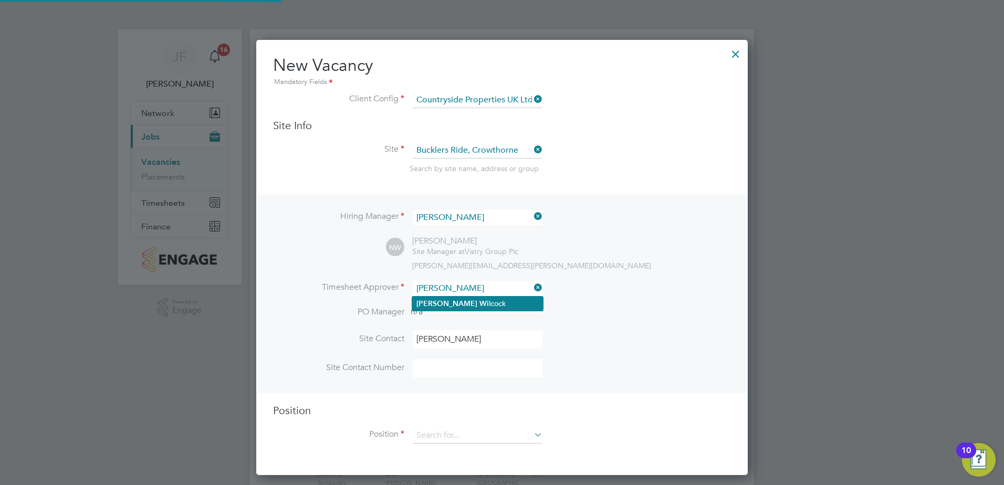
click at [456, 302] on li "Nick Wi lcock" at bounding box center [477, 304] width 131 height 14
type input "[PERSON_NAME]"
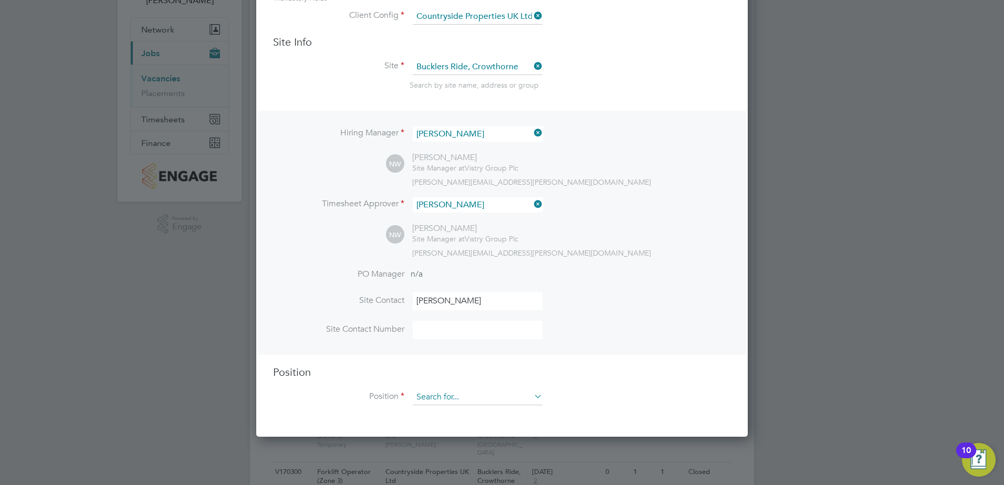
scroll to position [210, 0]
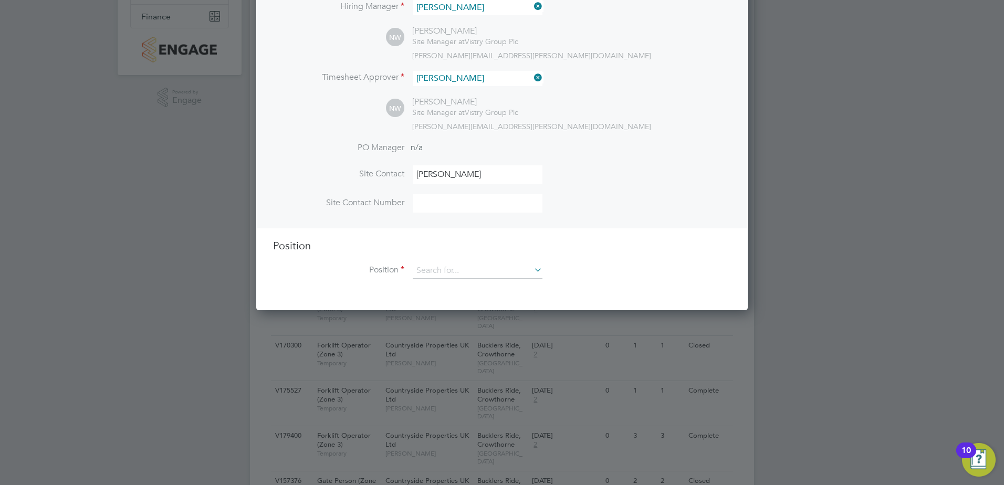
drag, startPoint x: 484, startPoint y: 176, endPoint x: 378, endPoint y: 175, distance: 106.6
click at [384, 179] on li "Site Contact Rafal Koczuba" at bounding box center [502, 179] width 458 height 29
type input "[PERSON_NAME]"
click at [453, 273] on input at bounding box center [478, 271] width 130 height 16
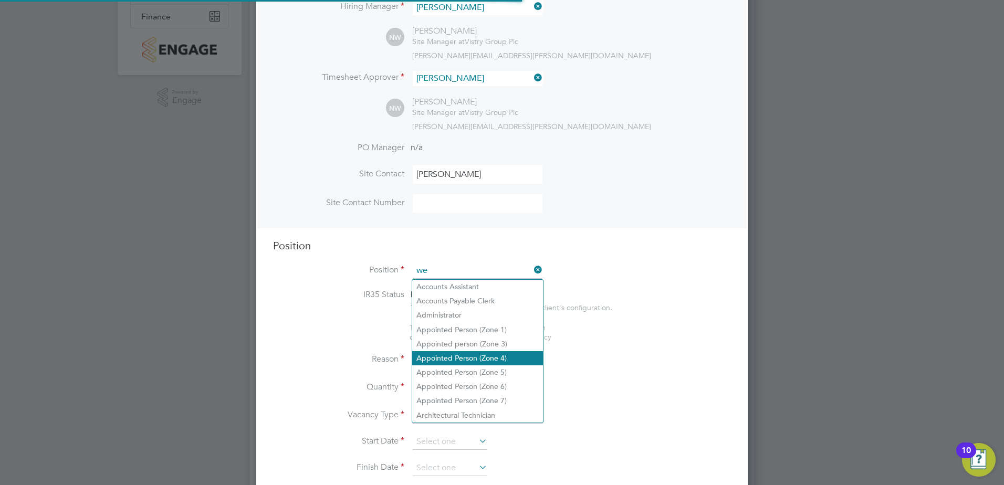
scroll to position [1509, 492]
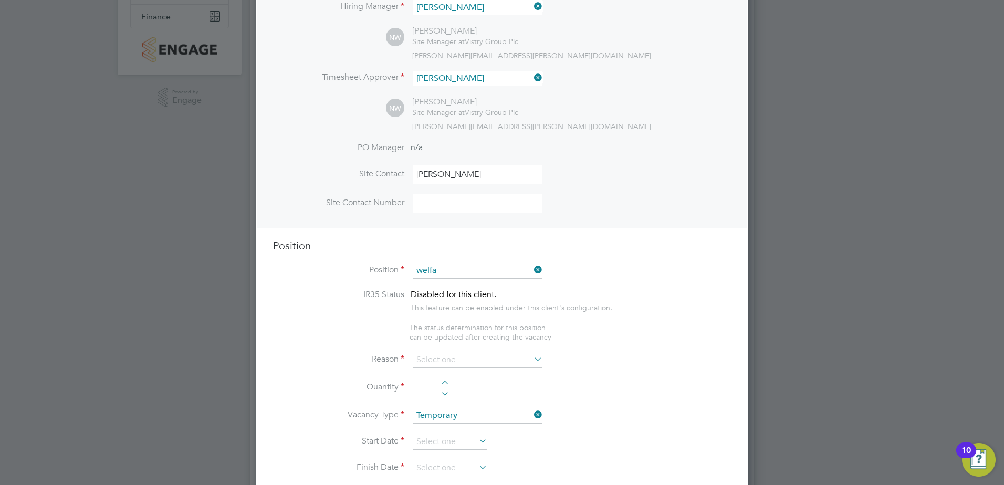
click at [479, 316] on li "Welfa re Labourer (Zone 3)" at bounding box center [477, 315] width 131 height 14
type input "Welfare Labourer (Zone 3)"
type textarea "- General labouring duties - Cleaning the canteen, site changing rooms, toilets…"
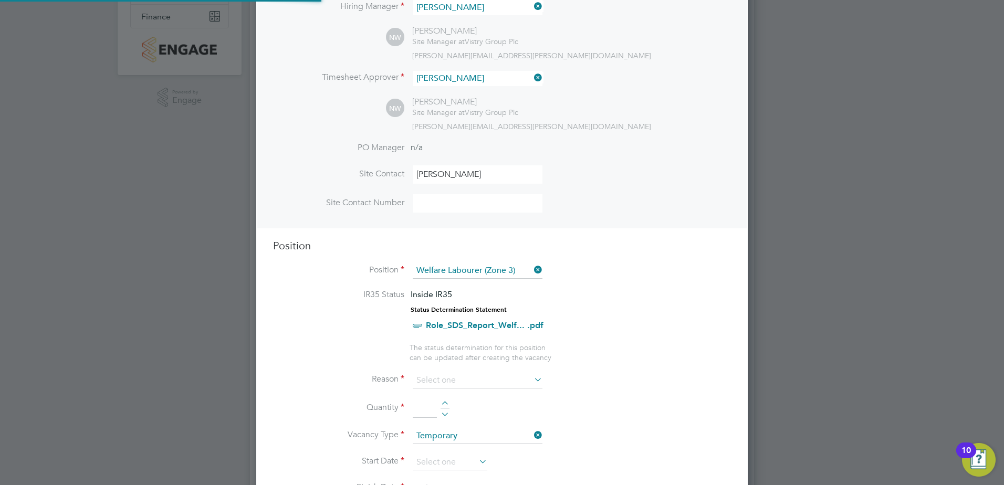
scroll to position [31, 55]
click at [456, 379] on input at bounding box center [478, 381] width 130 height 16
click at [500, 423] on li "Extra Work" at bounding box center [477, 423] width 131 height 14
type input "Extra Work"
click at [607, 403] on li "Quantity" at bounding box center [502, 413] width 458 height 29
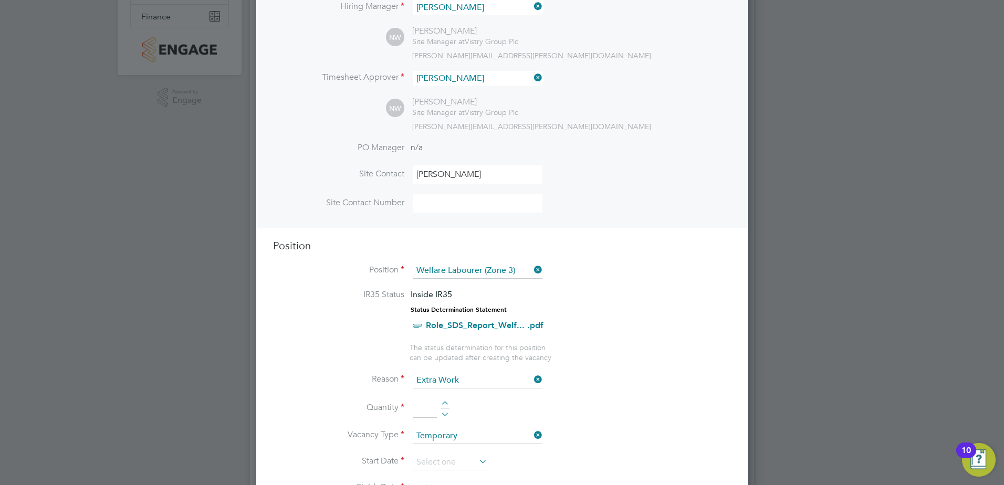
click at [448, 405] on div at bounding box center [445, 404] width 9 height 7
type input "1"
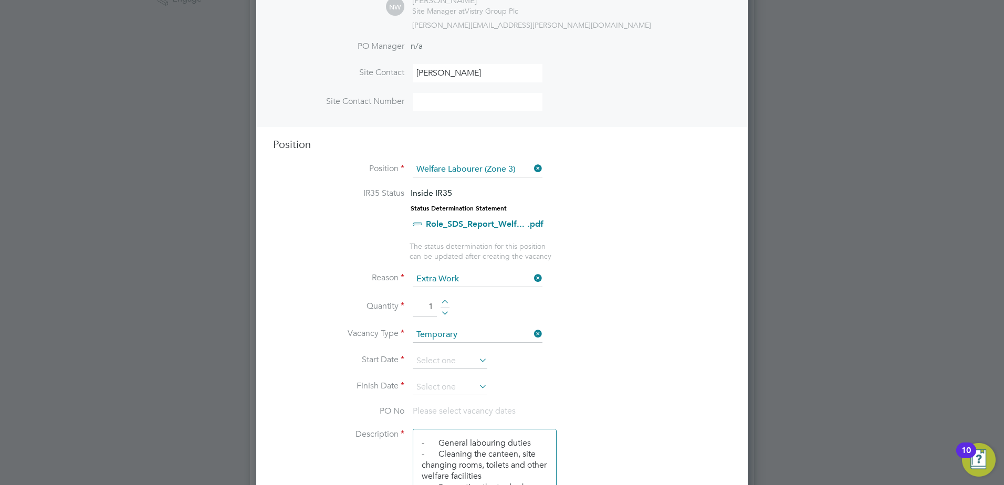
scroll to position [315, 0]
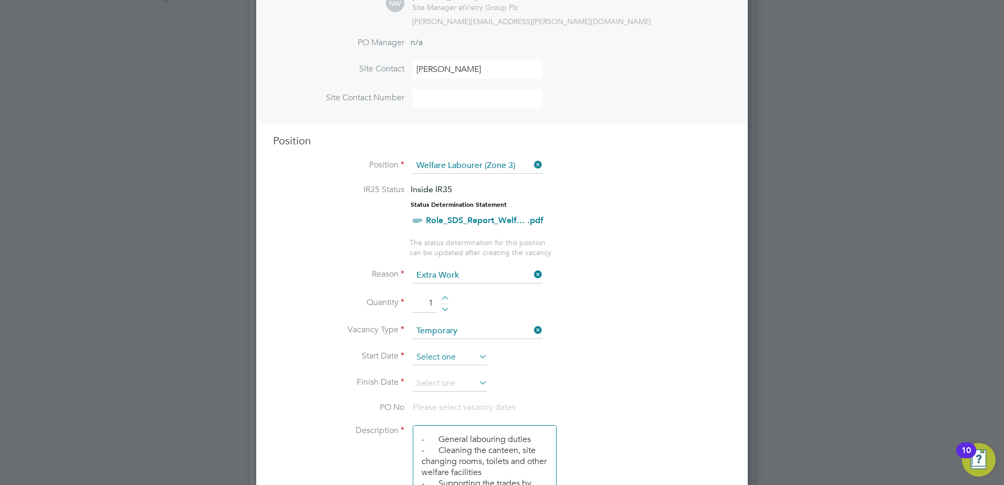
click at [430, 355] on input at bounding box center [450, 358] width 75 height 16
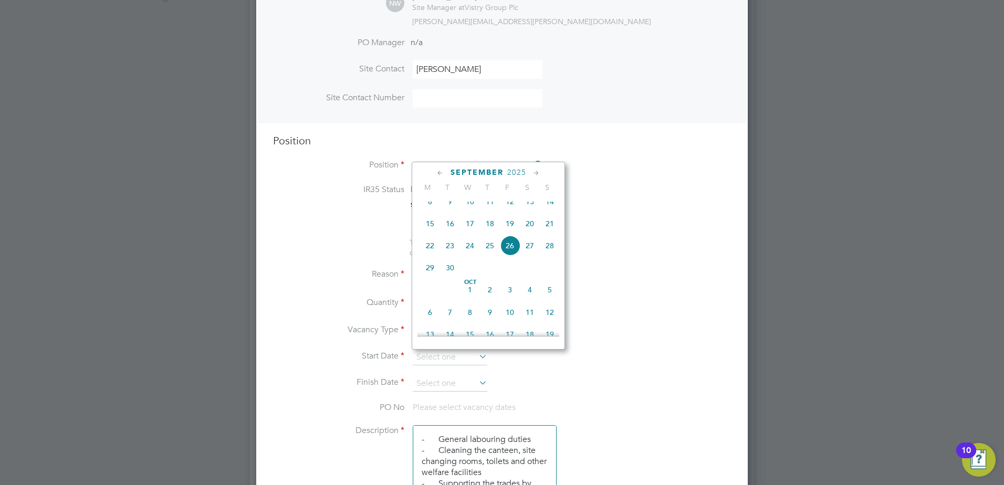
click at [469, 300] on span "Oct 1" at bounding box center [470, 290] width 20 height 20
type input "01 Oct 2025"
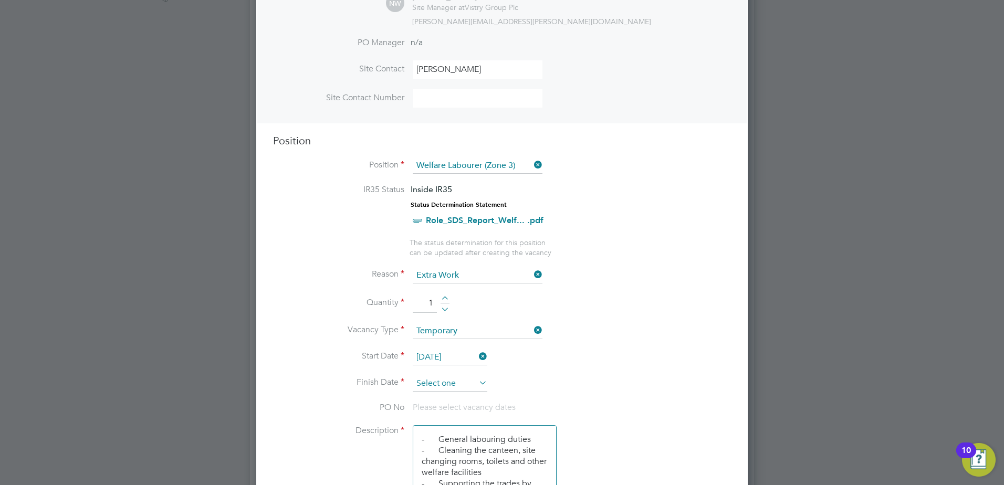
click at [463, 382] on input at bounding box center [450, 384] width 75 height 16
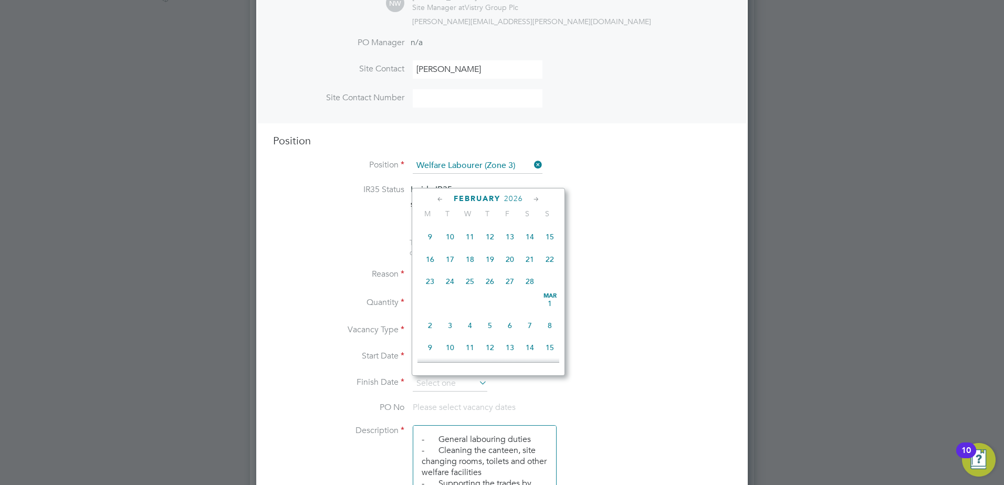
scroll to position [825, 0]
click at [535, 287] on span "28" at bounding box center [530, 277] width 20 height 20
type input "[DATE]"
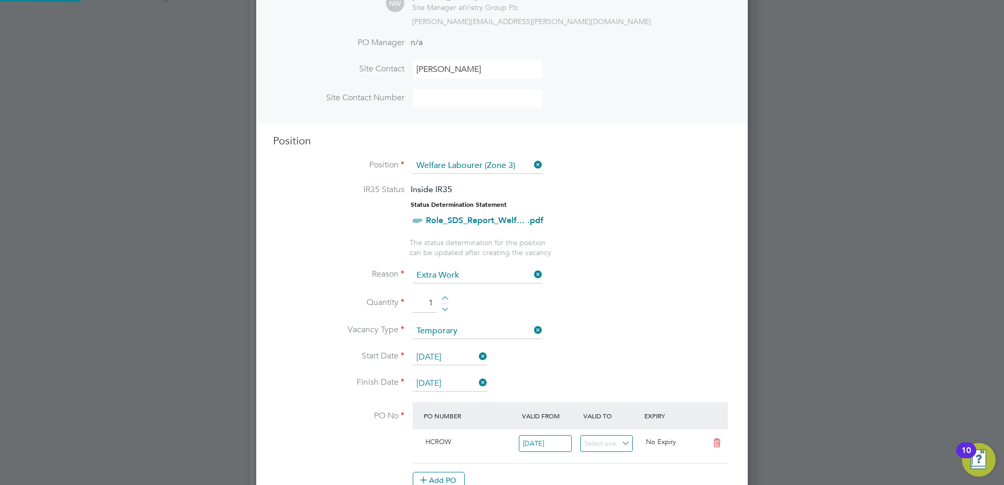
scroll to position [5, 5]
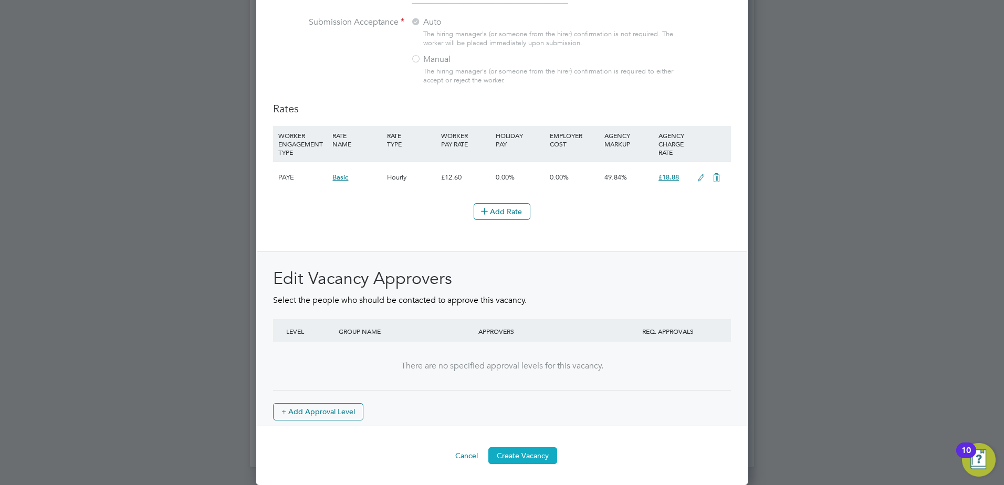
click at [516, 457] on button "Create Vacancy" at bounding box center [522, 455] width 69 height 17
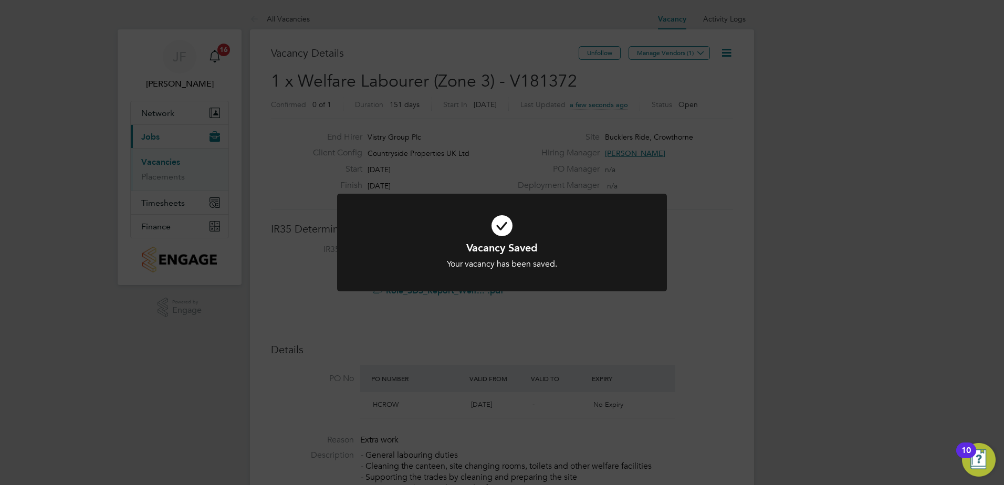
click at [696, 53] on div "Vacancy Saved Your vacancy has been saved. Cancel Okay" at bounding box center [502, 242] width 1004 height 485
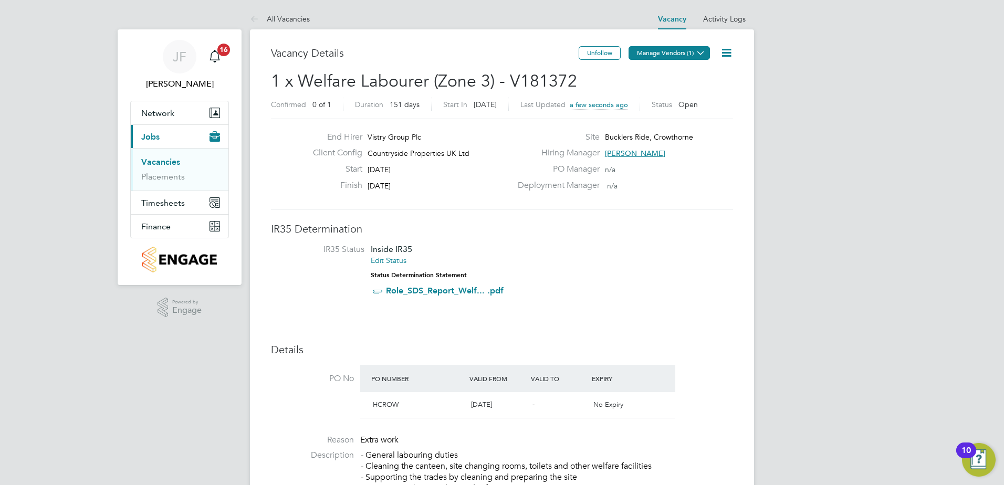
click at [691, 51] on button "Manage Vendors (1)" at bounding box center [668, 53] width 81 height 14
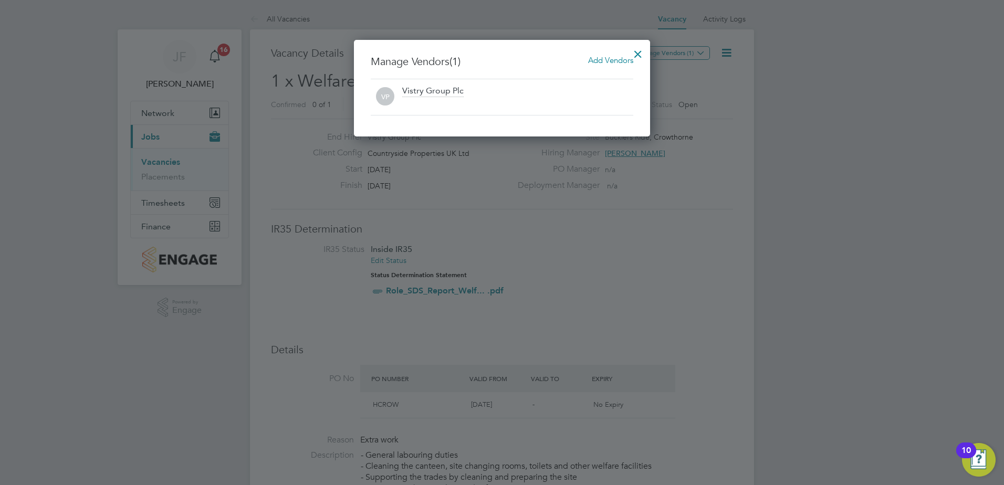
click at [498, 97] on div "Vistry Group Plc" at bounding box center [517, 97] width 231 height 23
click at [627, 59] on span "Add Vendors" at bounding box center [610, 60] width 45 height 10
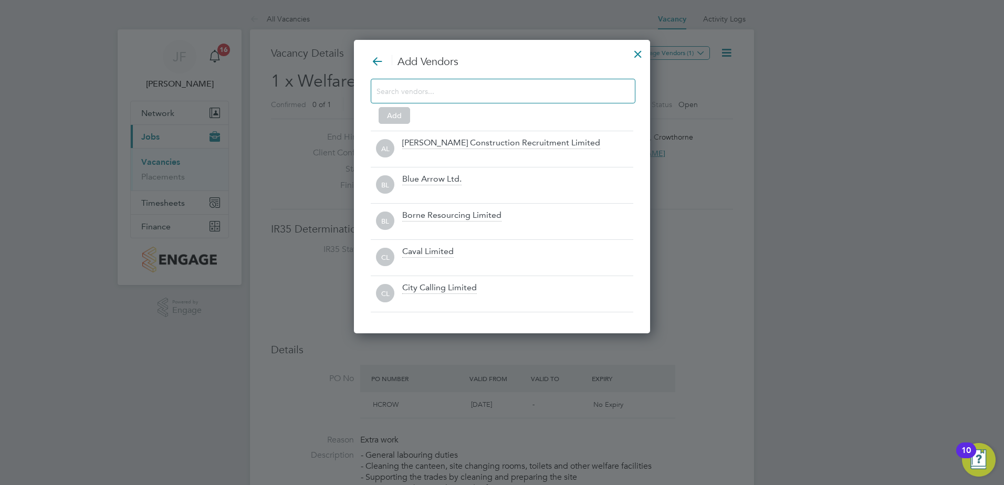
click at [444, 88] on input at bounding box center [494, 91] width 236 height 14
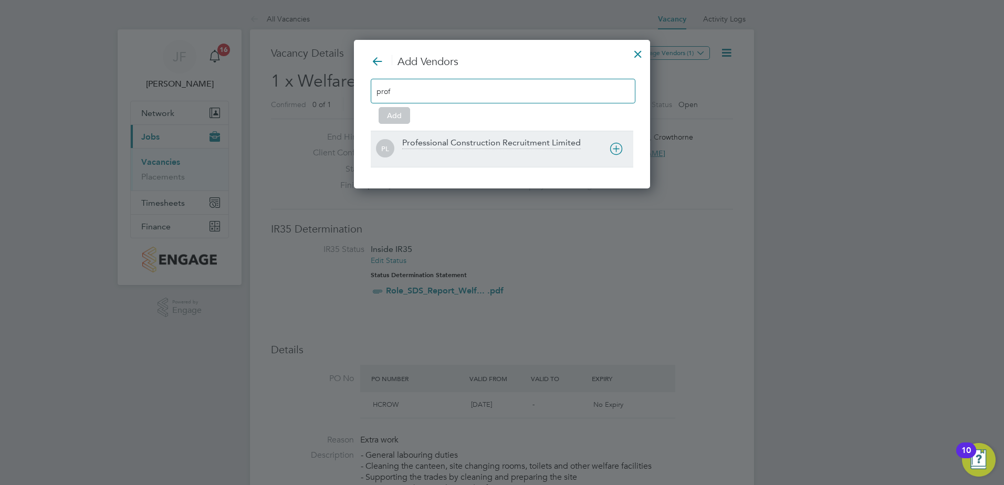
type input "prof"
click at [456, 143] on div "Professional Construction Recruitment Limited" at bounding box center [491, 144] width 179 height 12
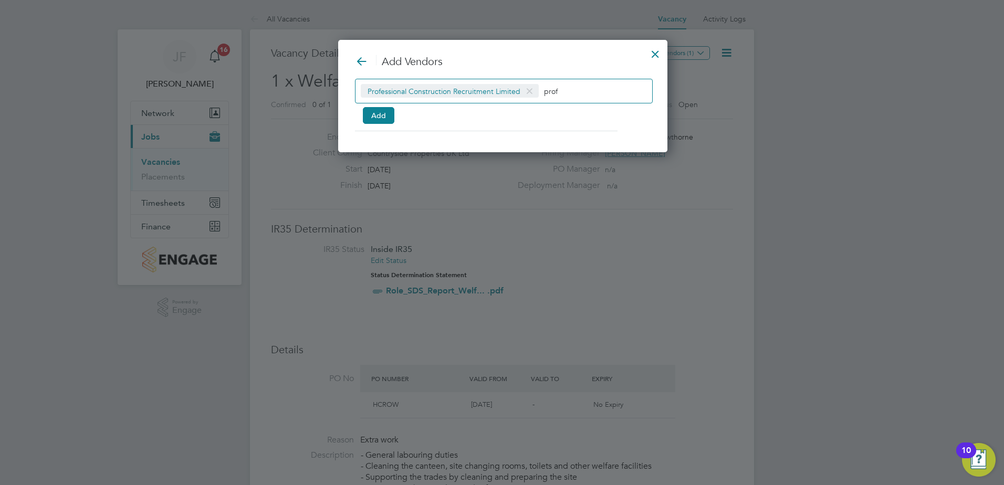
click at [557, 86] on input "prof" at bounding box center [577, 91] width 66 height 14
click at [557, 87] on input "prof" at bounding box center [577, 91] width 66 height 14
click at [370, 118] on button "Add" at bounding box center [379, 115] width 32 height 17
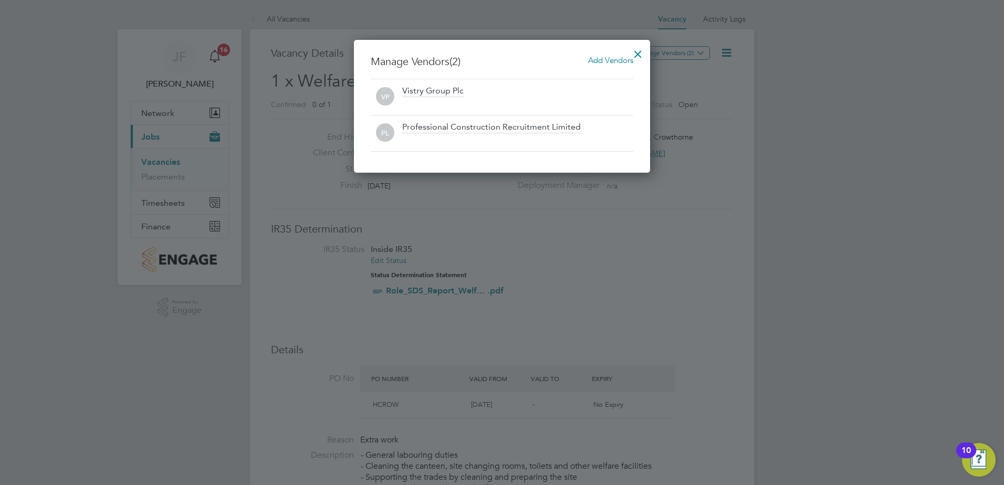
drag, startPoint x: 633, startPoint y: 53, endPoint x: 653, endPoint y: 61, distance: 22.1
click at [634, 53] on div at bounding box center [637, 51] width 19 height 19
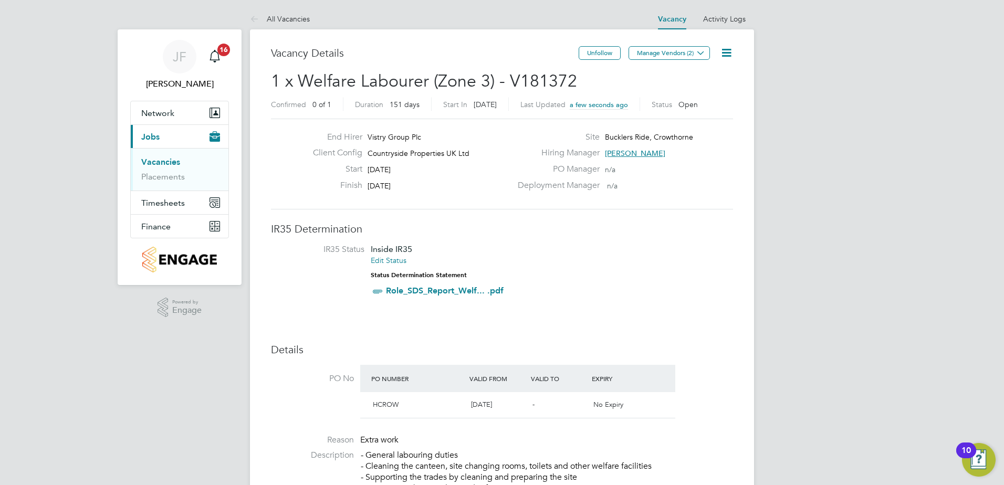
click at [575, 458] on p "- General labouring duties - Cleaning the canteen, site changing rooms, toilets…" at bounding box center [547, 472] width 372 height 44
